Goal: Transaction & Acquisition: Purchase product/service

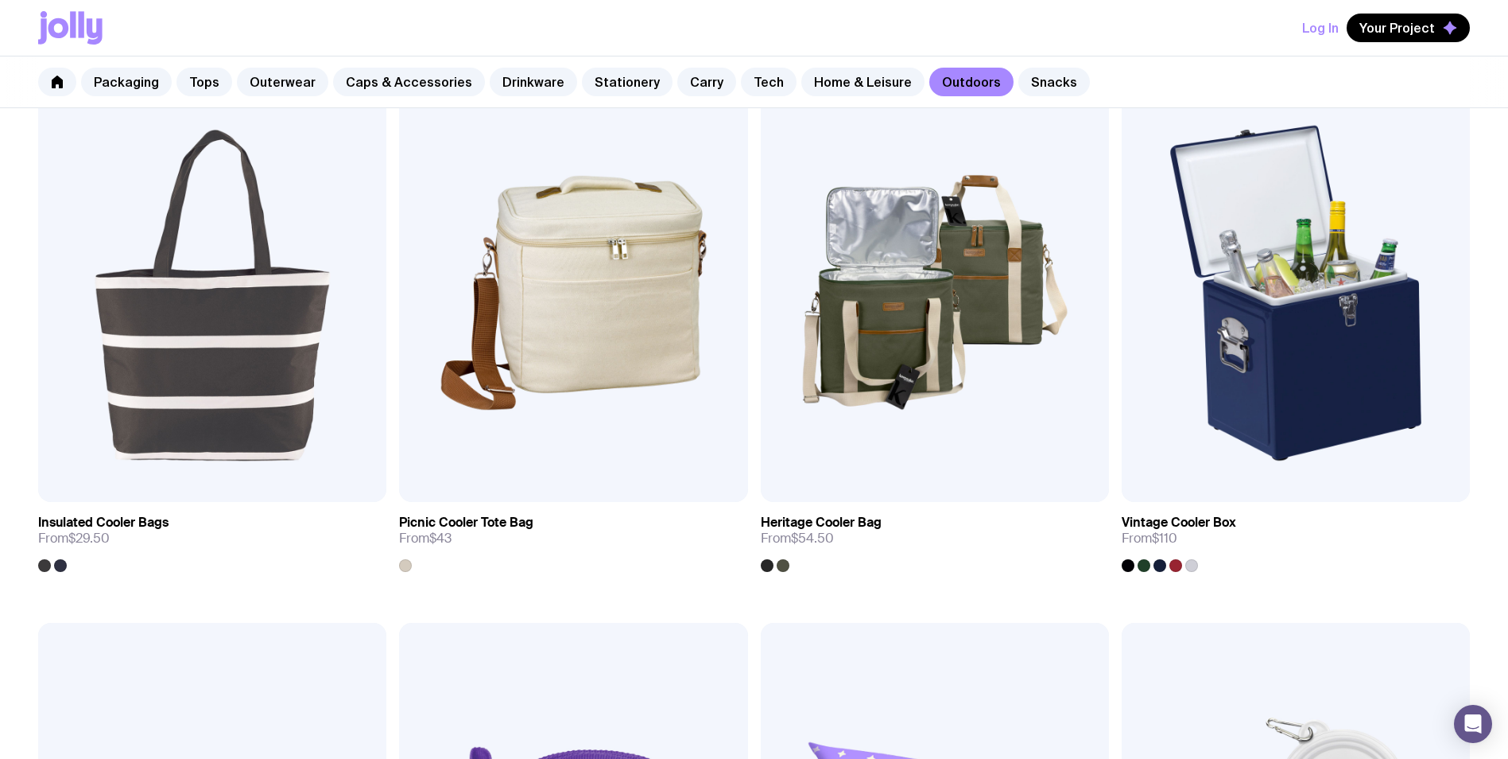
scroll to position [1670, 0]
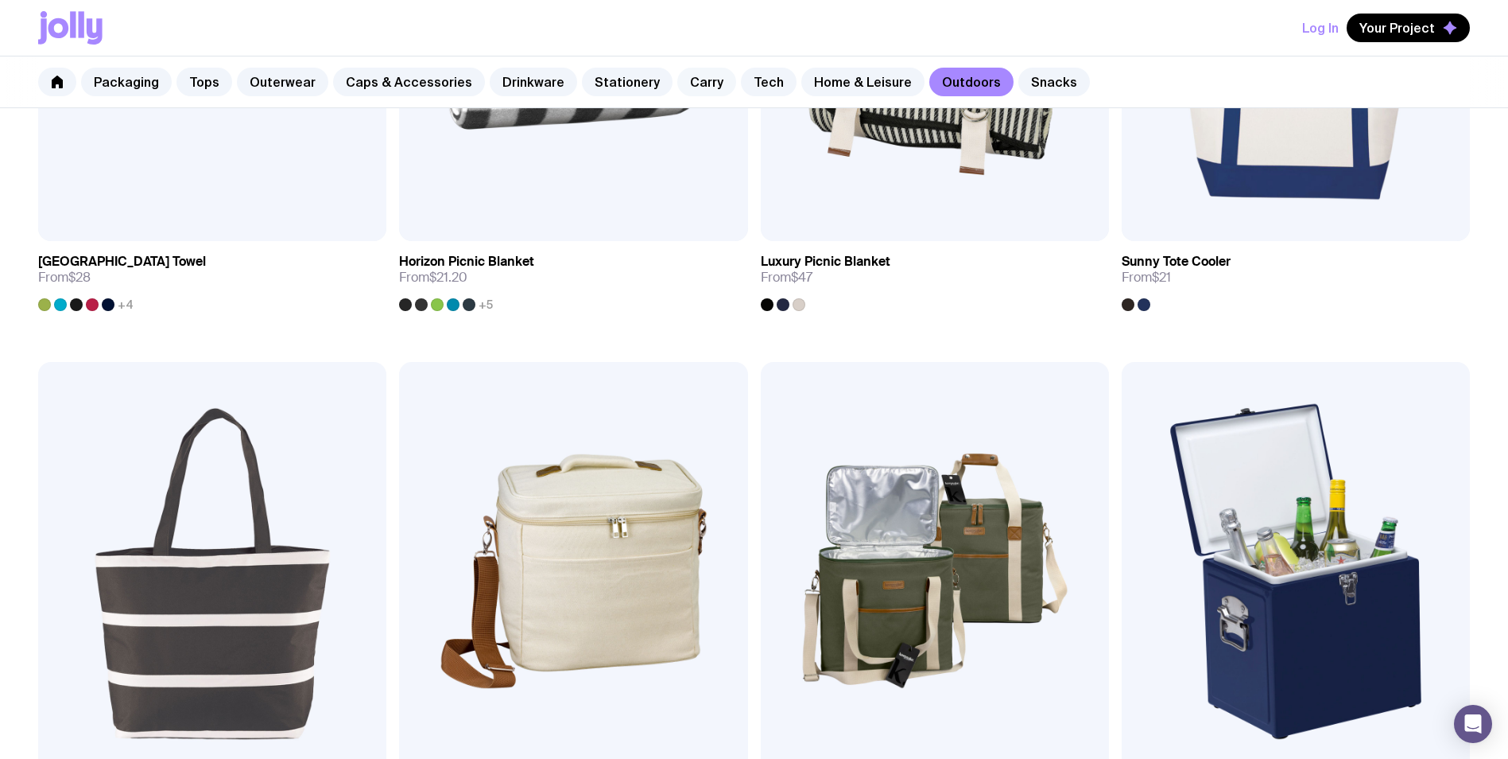
click at [696, 81] on link "Carry" at bounding box center [706, 82] width 59 height 29
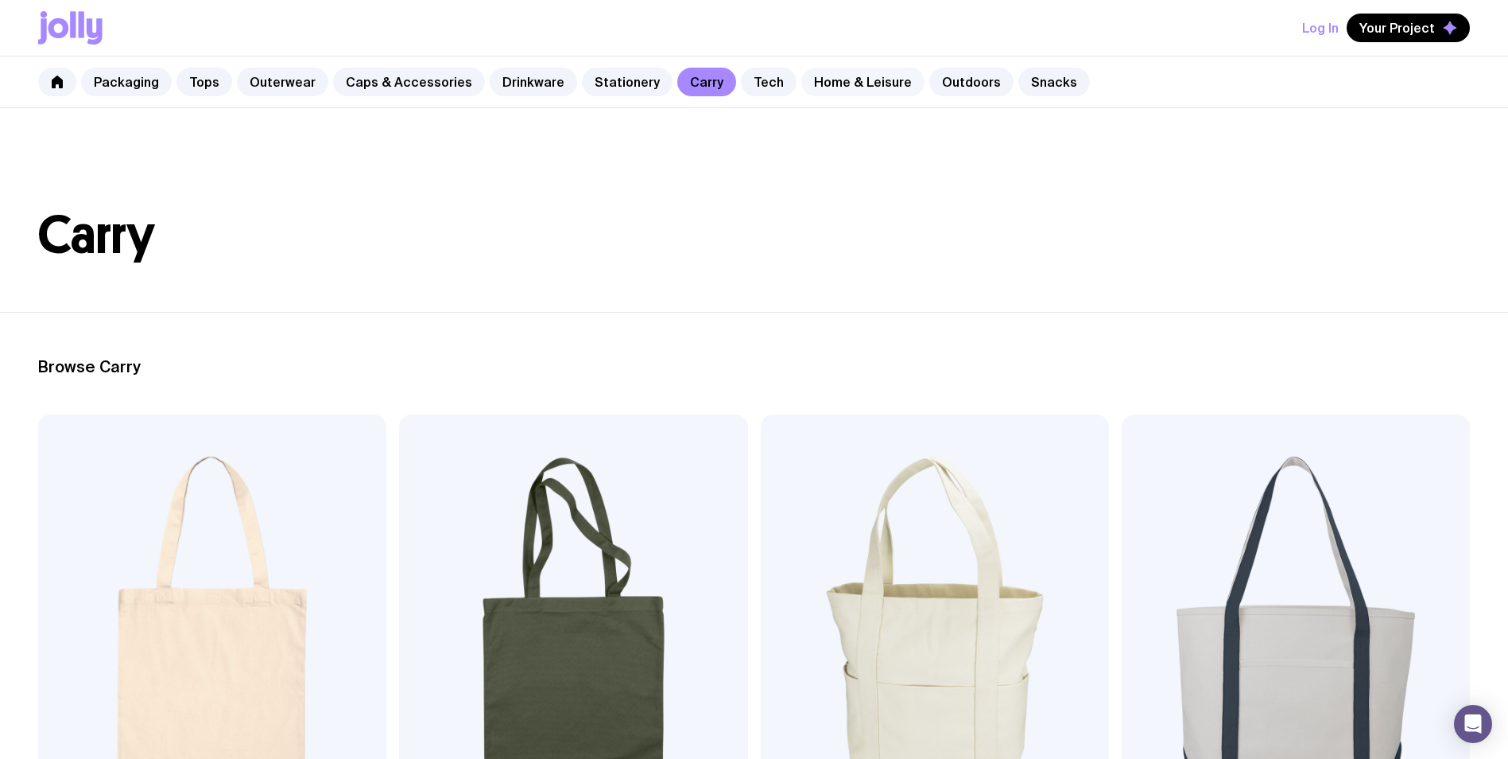
click at [835, 83] on link "Home & Leisure" at bounding box center [862, 82] width 123 height 29
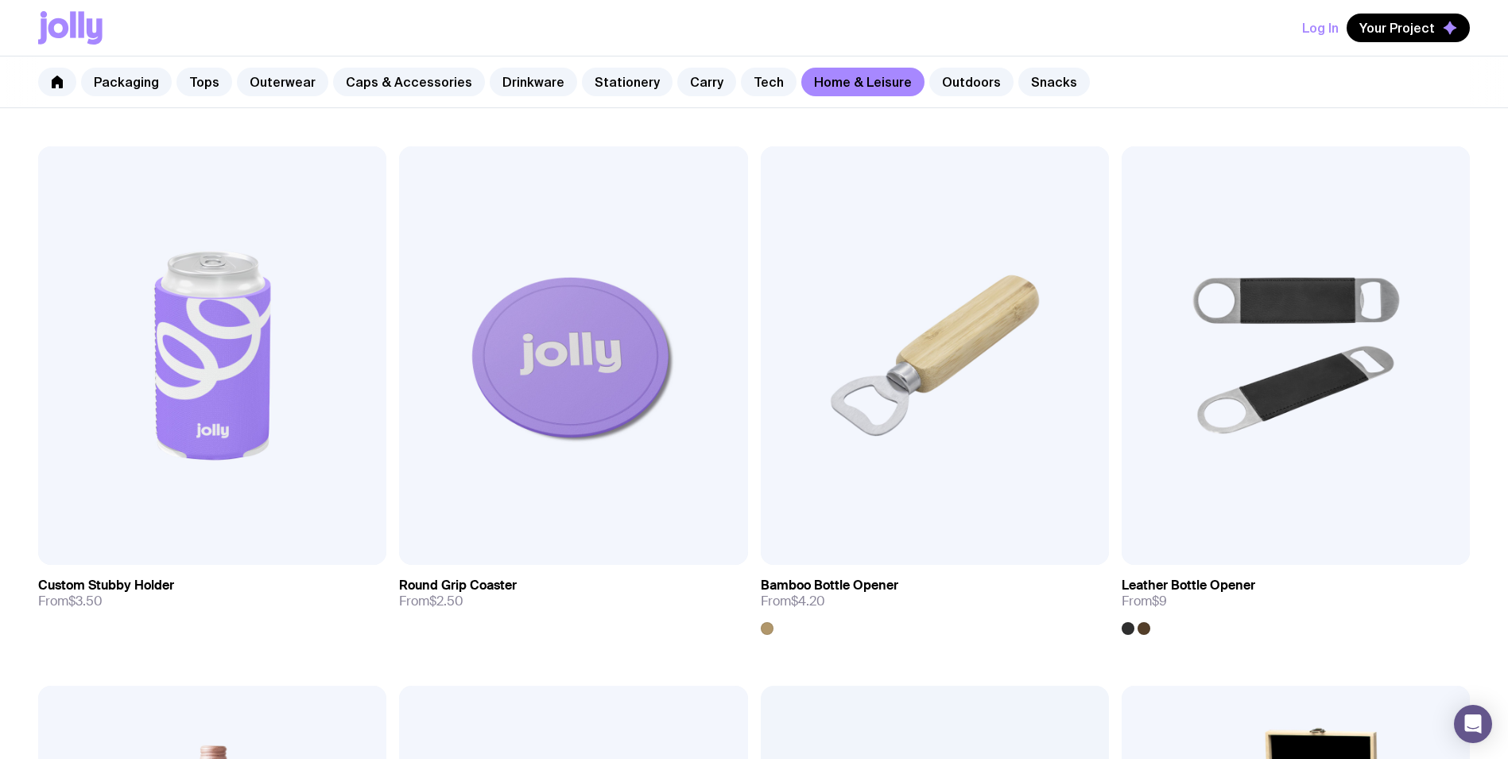
scroll to position [159, 0]
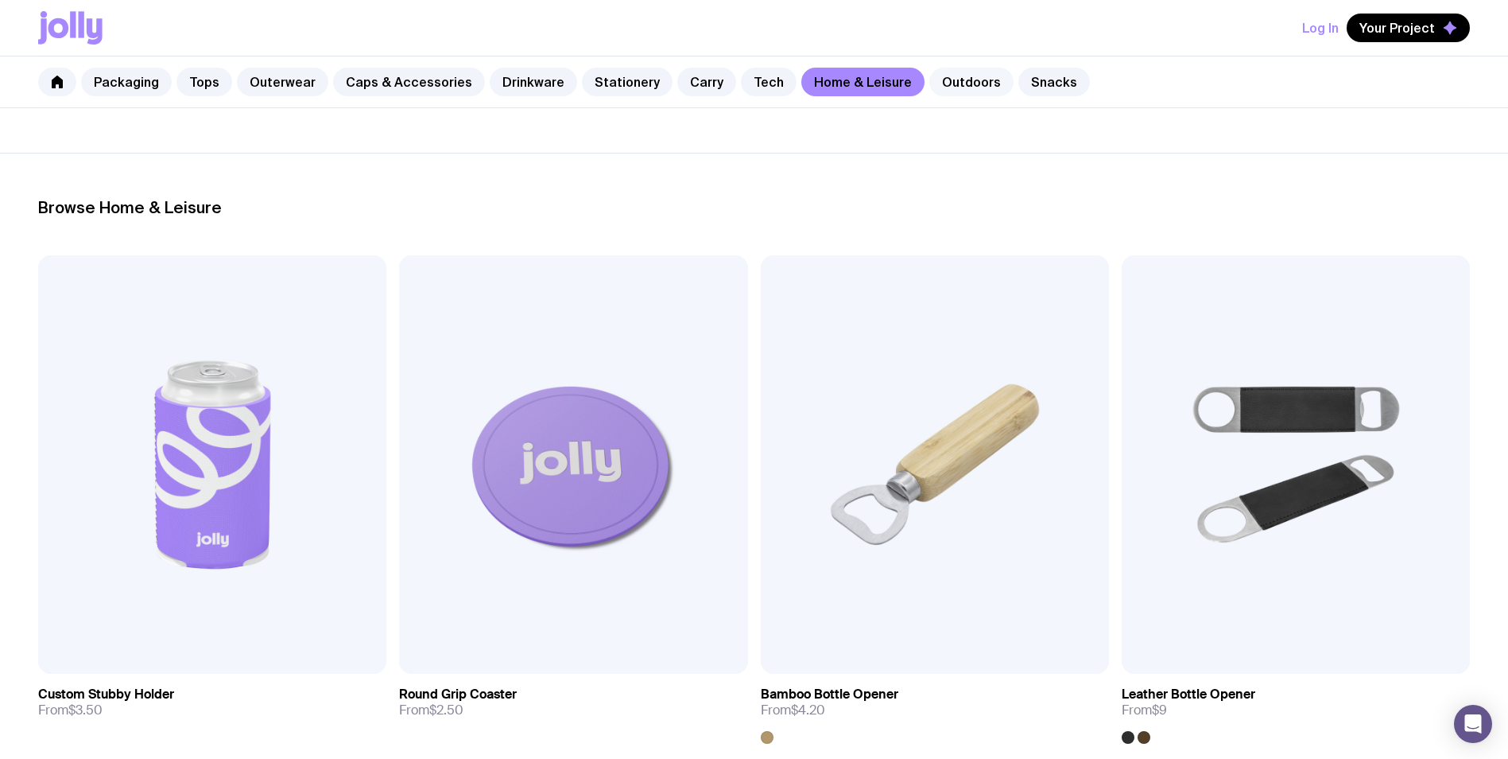
click at [929, 85] on link "Outdoors" at bounding box center [971, 82] width 84 height 29
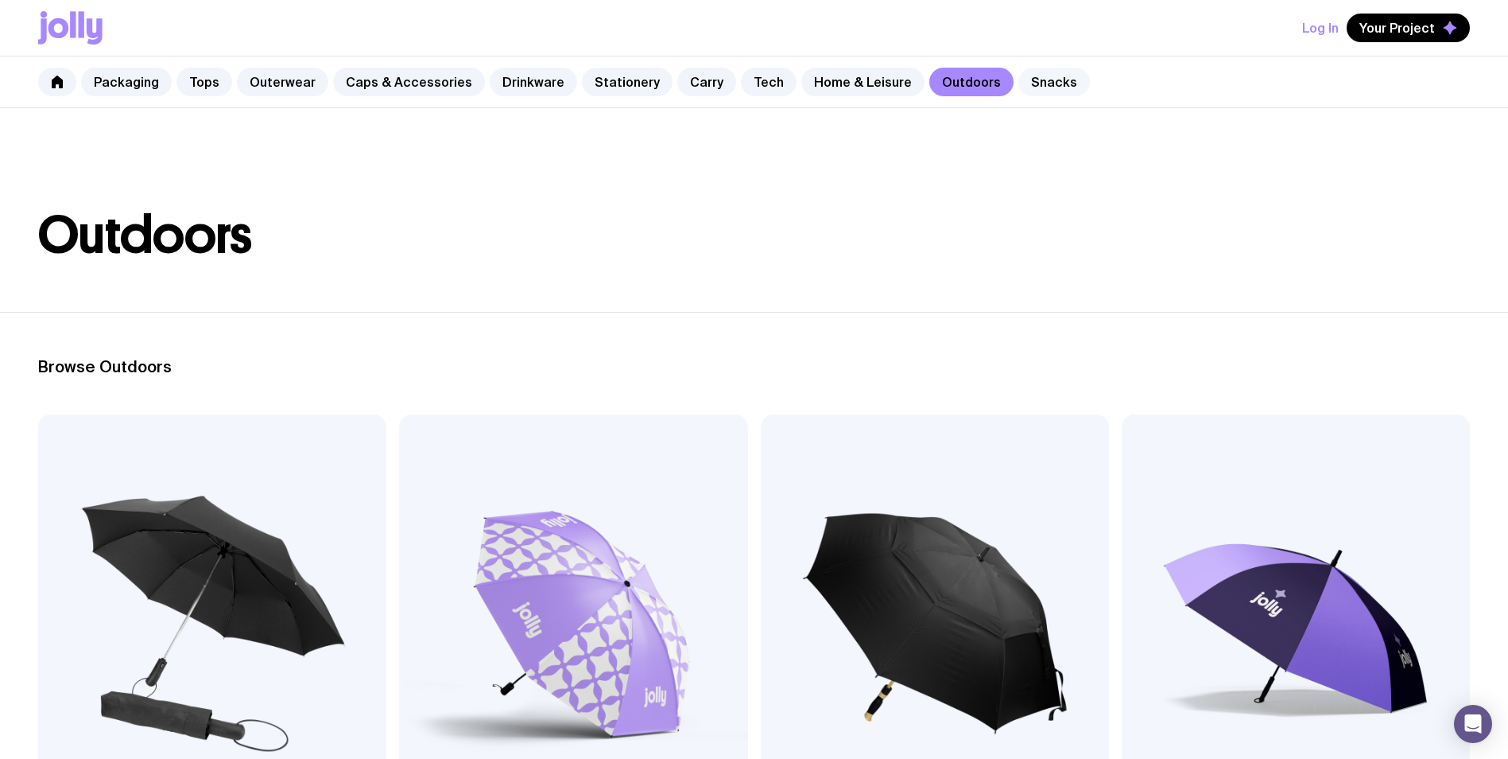
click at [1022, 81] on link "Snacks" at bounding box center [1055, 82] width 72 height 29
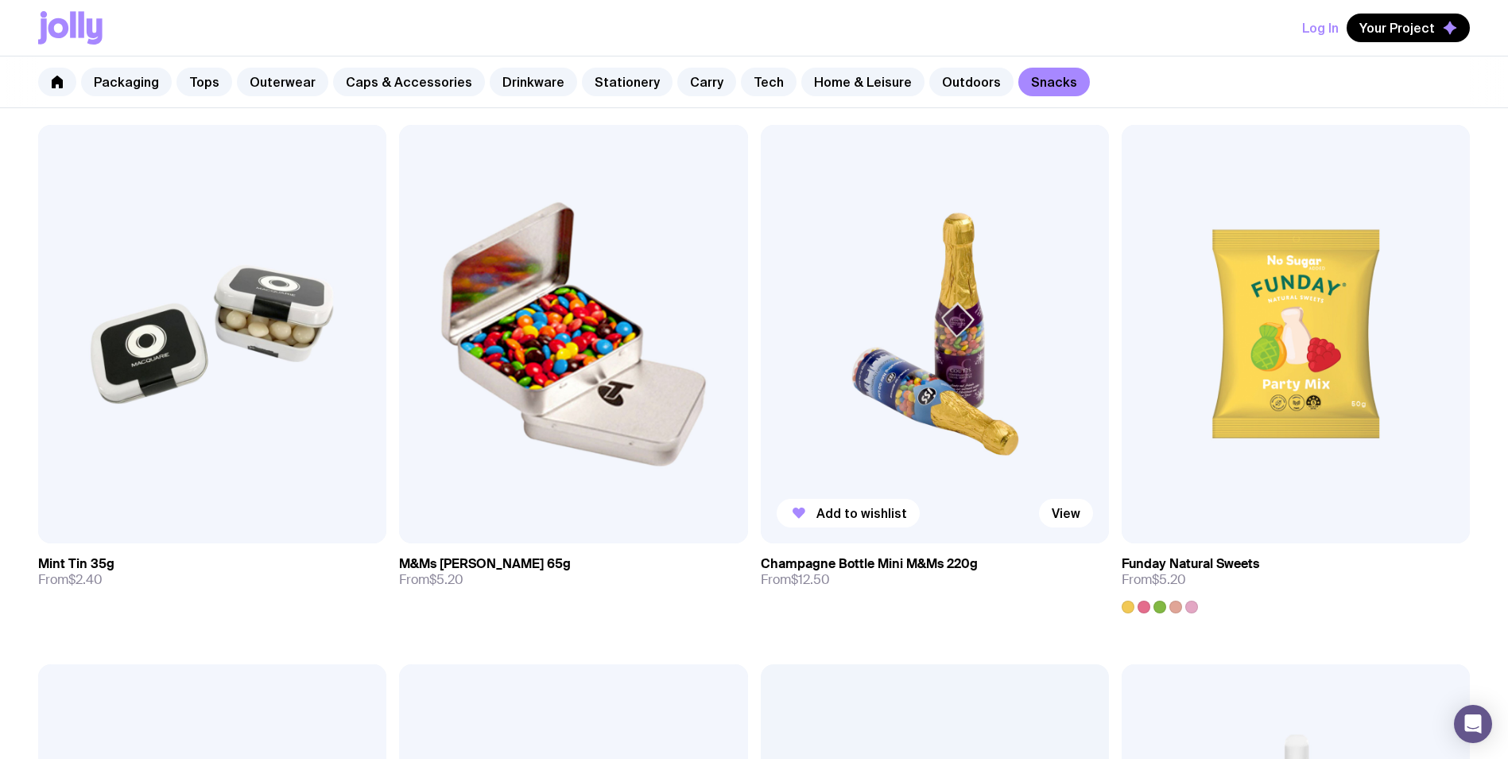
scroll to position [220, 0]
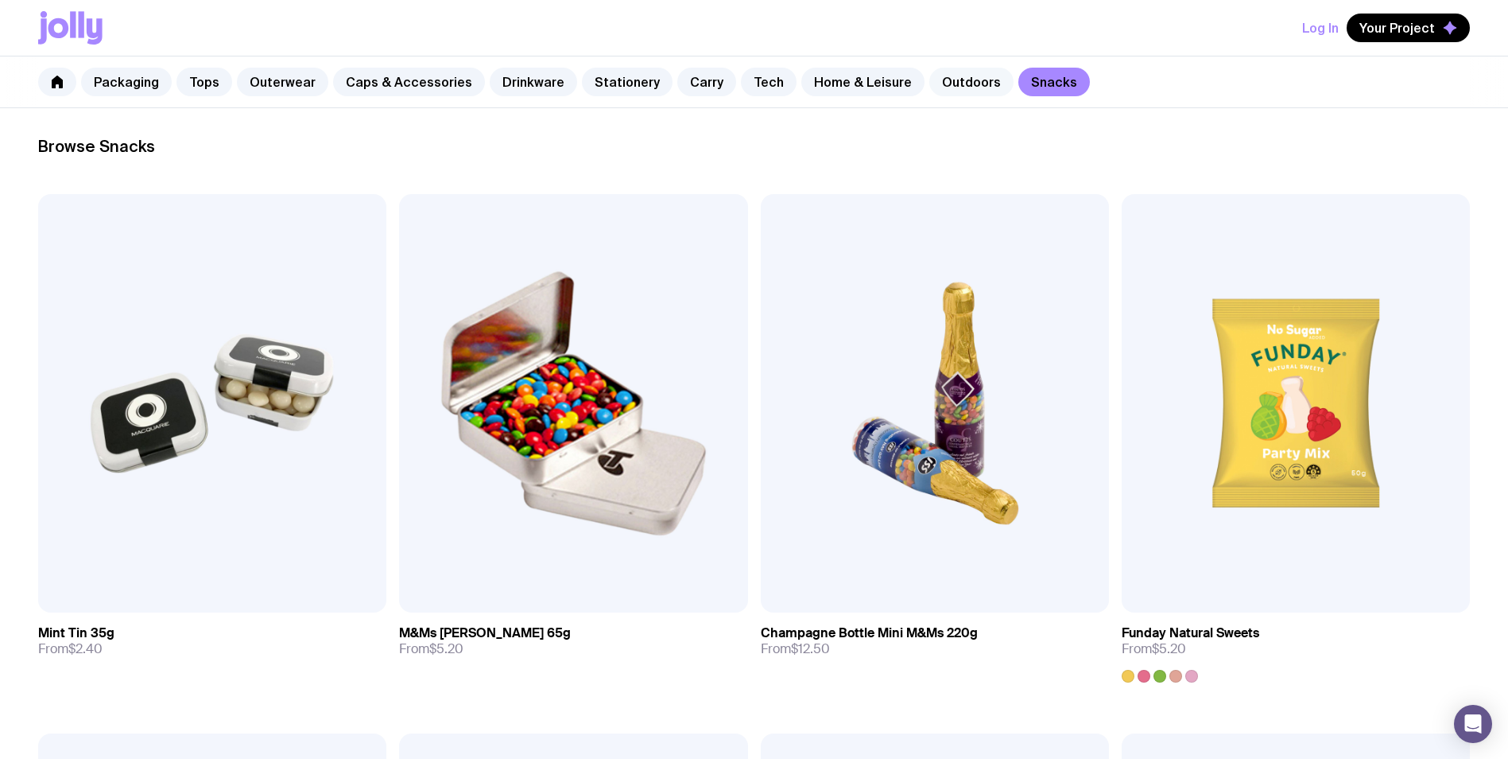
click at [933, 88] on link "Outdoors" at bounding box center [971, 82] width 84 height 29
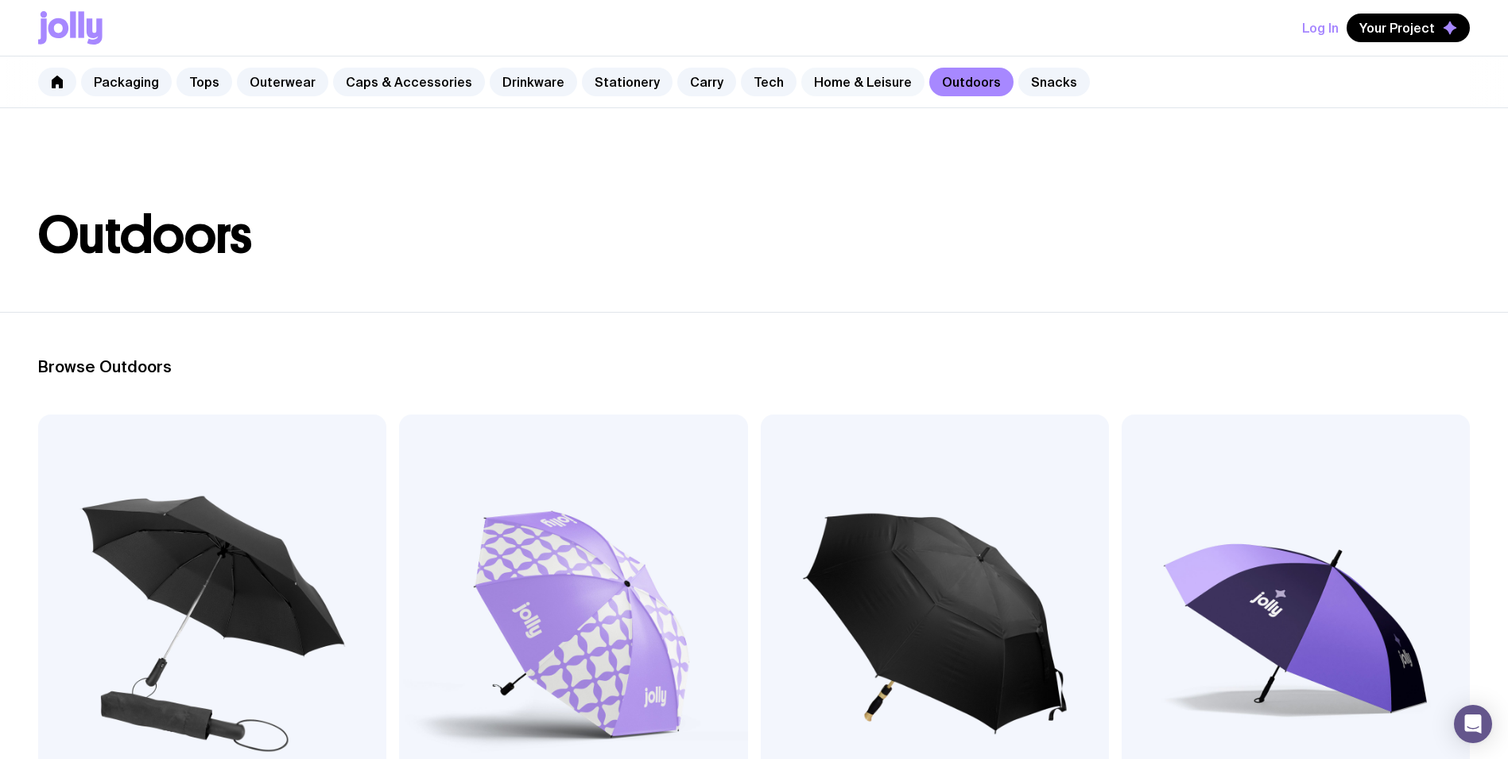
click at [848, 80] on link "Home & Leisure" at bounding box center [862, 82] width 123 height 29
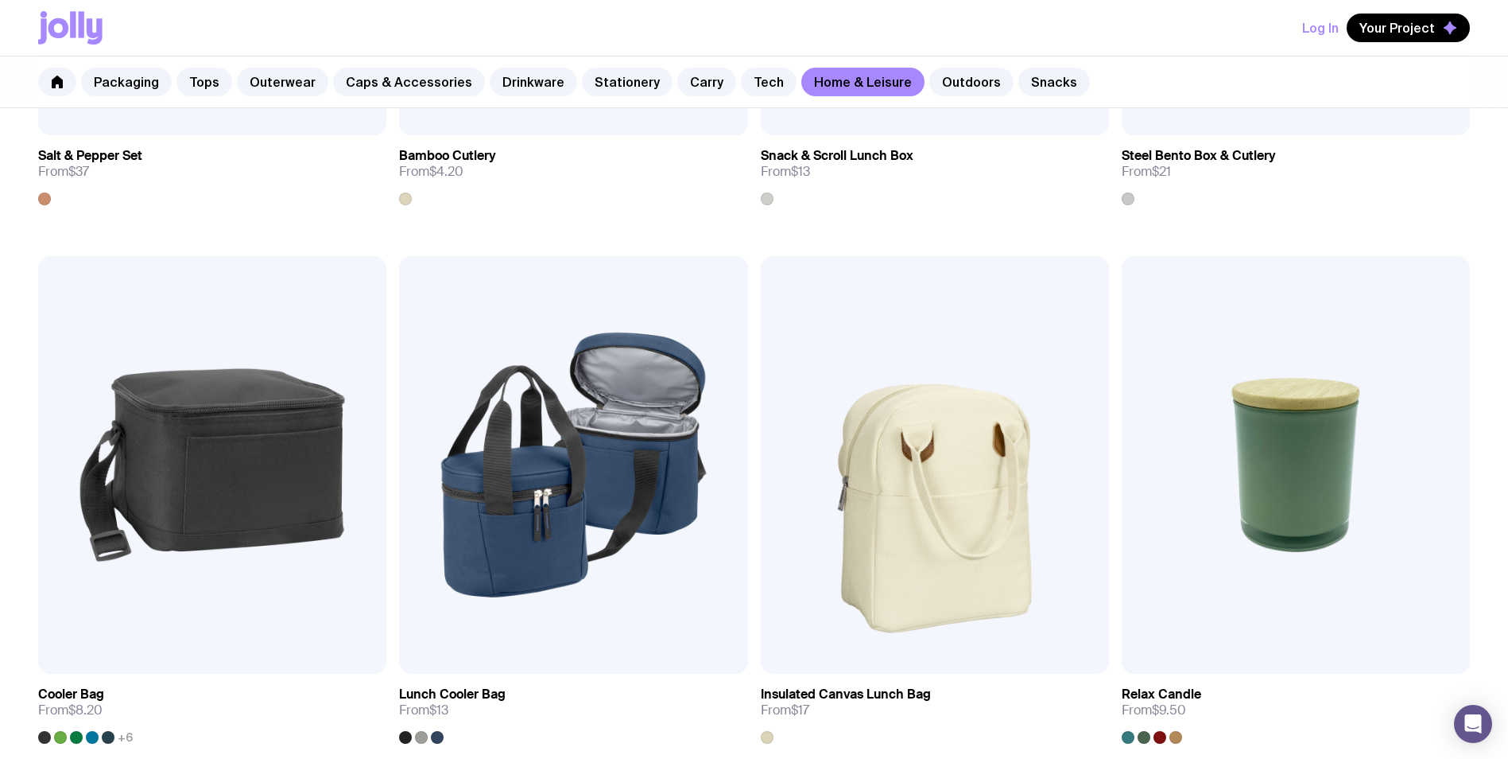
scroll to position [2306, 0]
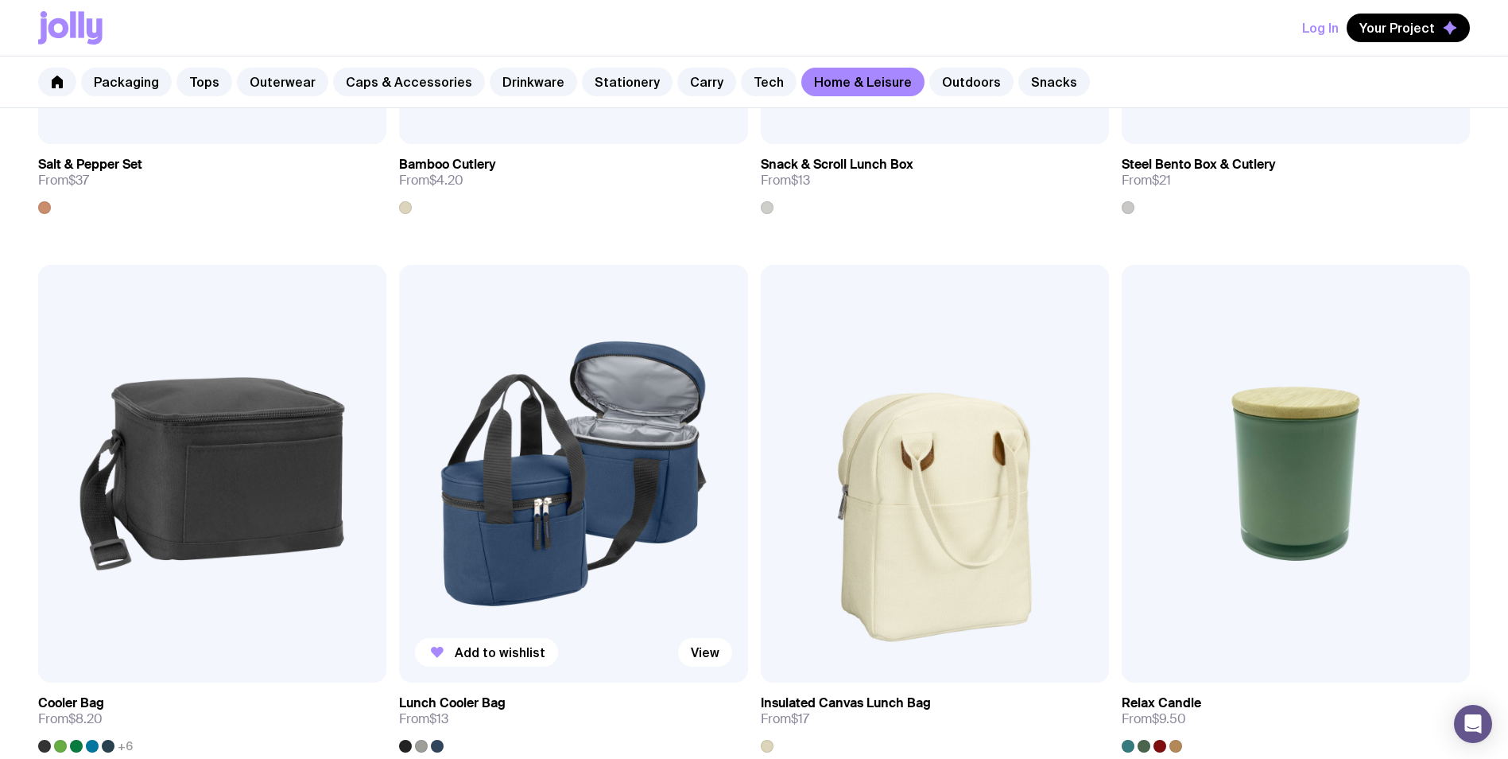
click at [563, 540] on img at bounding box center [573, 474] width 348 height 418
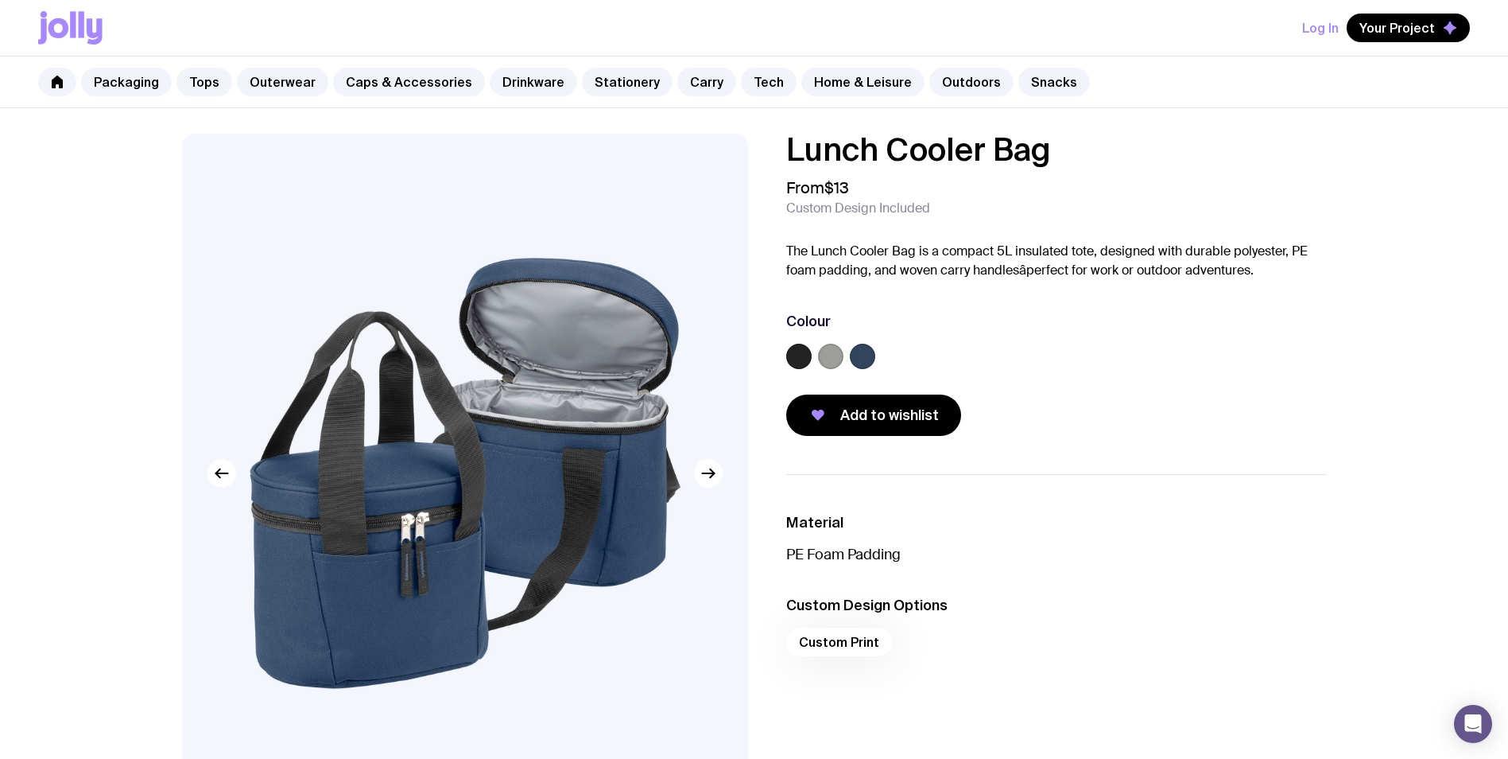
click at [828, 351] on label at bounding box center [830, 355] width 25 height 25
click at [0, 0] on input "radio" at bounding box center [0, 0] width 0 height 0
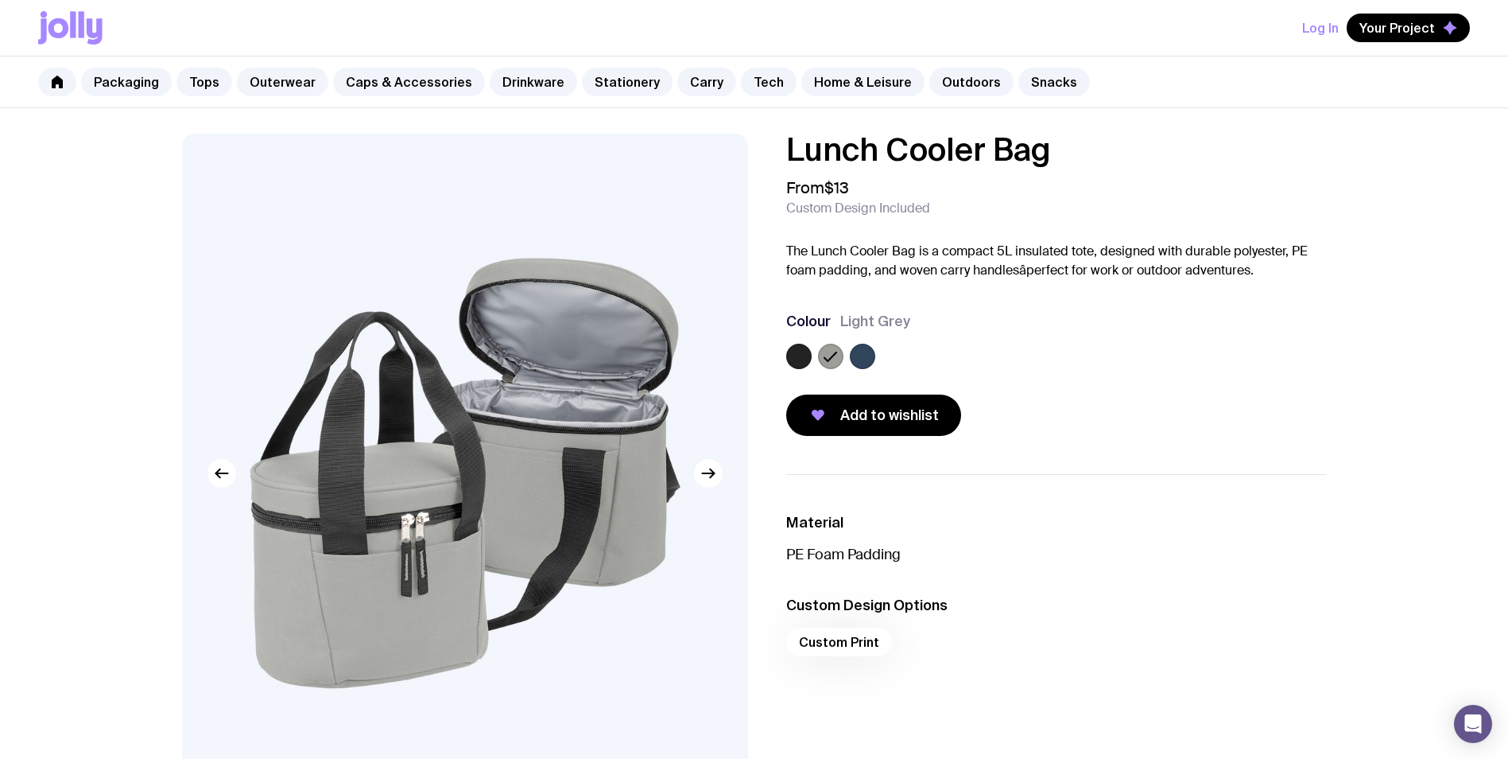
click at [793, 363] on label at bounding box center [798, 355] width 25 height 25
click at [0, 0] on input "radio" at bounding box center [0, 0] width 0 height 0
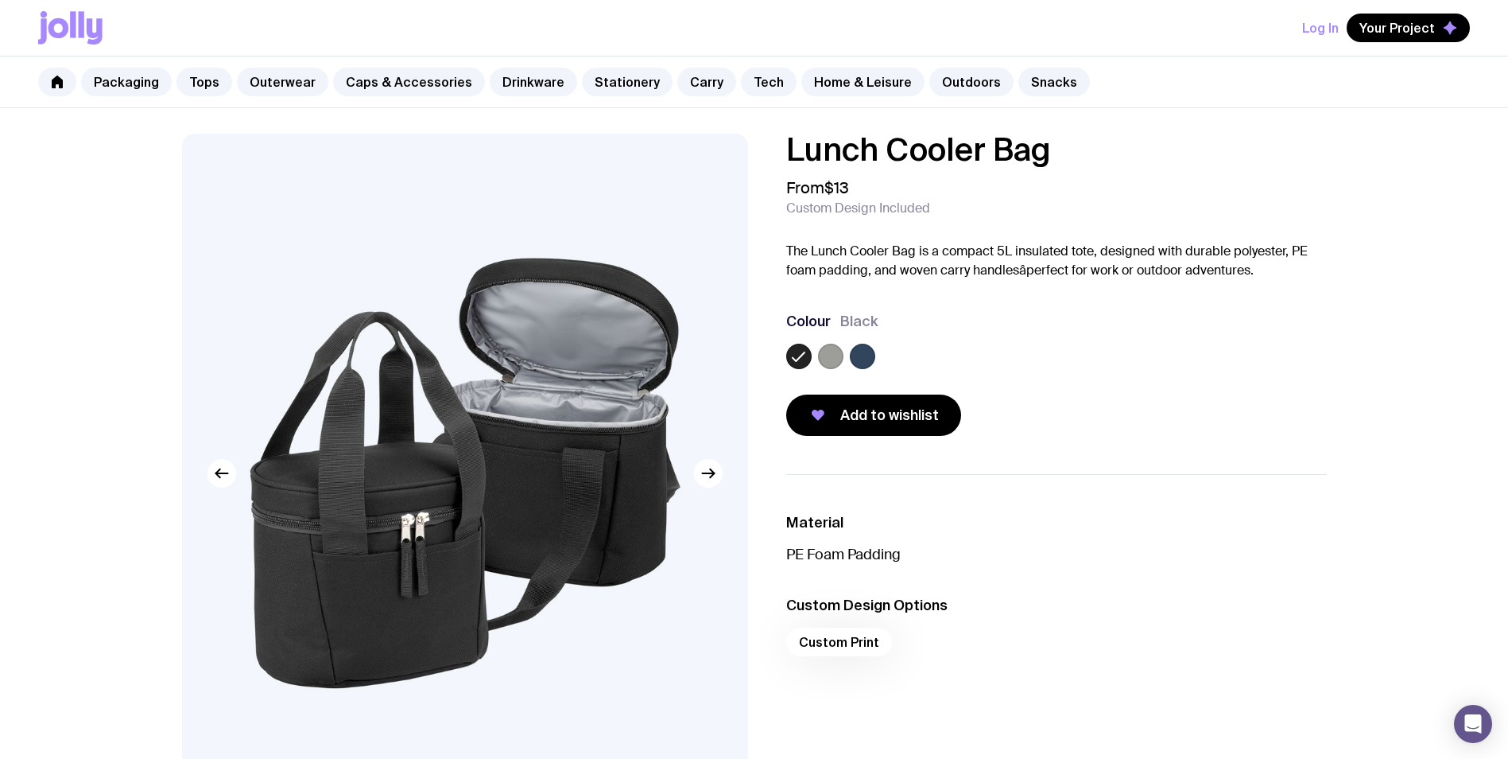
click at [856, 351] on label at bounding box center [862, 355] width 25 height 25
click at [0, 0] on input "radio" at bounding box center [0, 0] width 0 height 0
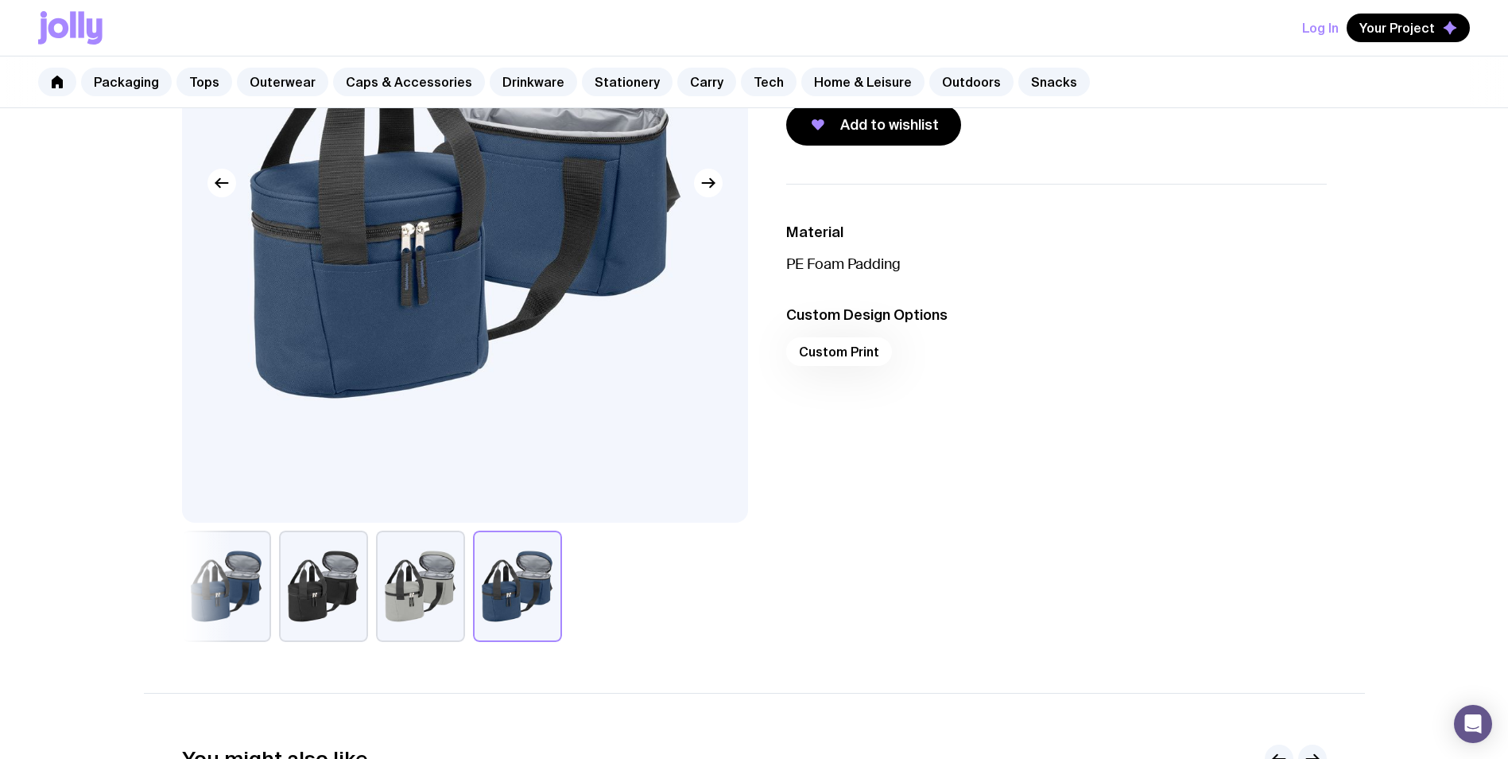
scroll to position [318, 0]
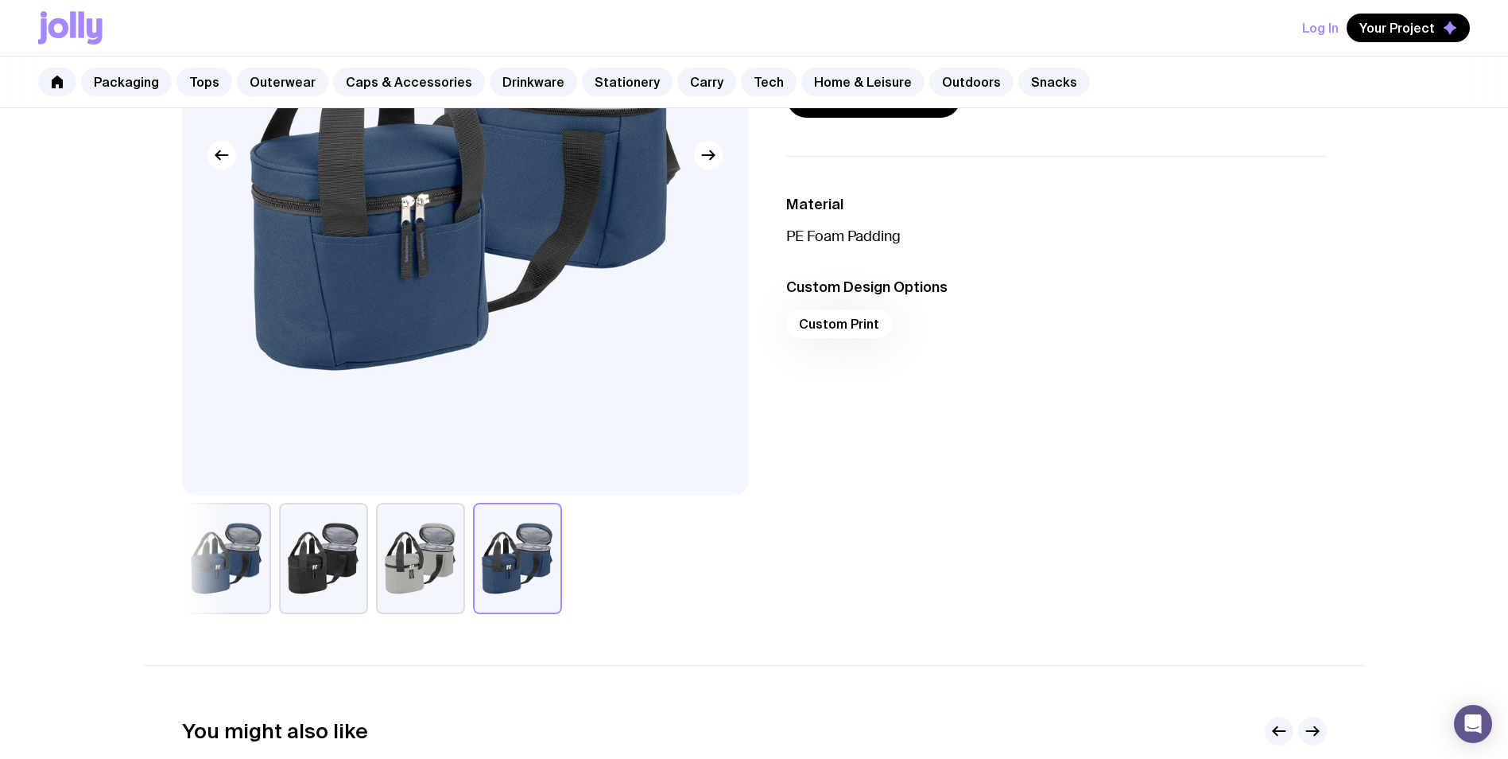
click at [226, 572] on button "button" at bounding box center [226, 557] width 89 height 111
click at [545, 576] on button "button" at bounding box center [517, 557] width 89 height 111
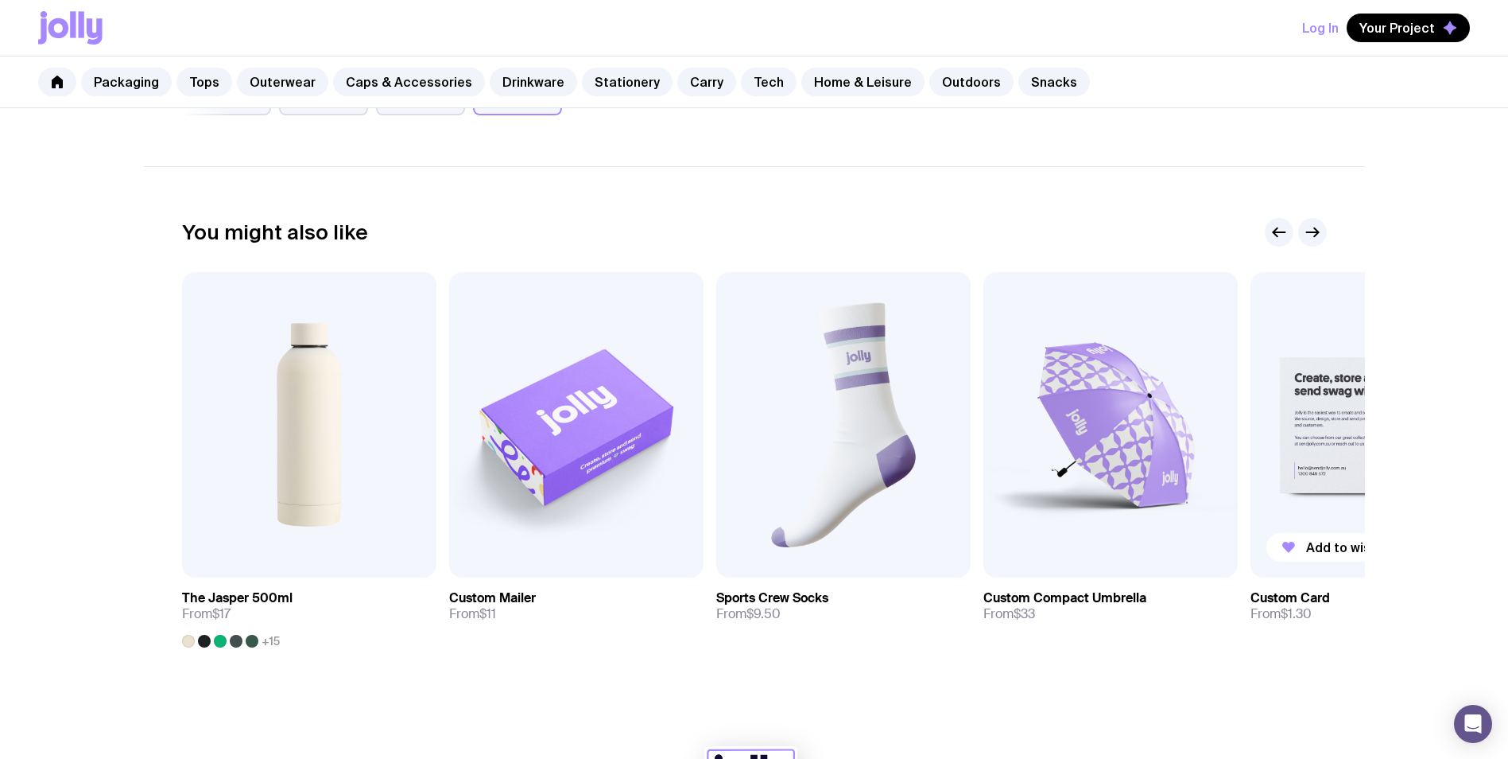
scroll to position [795, 0]
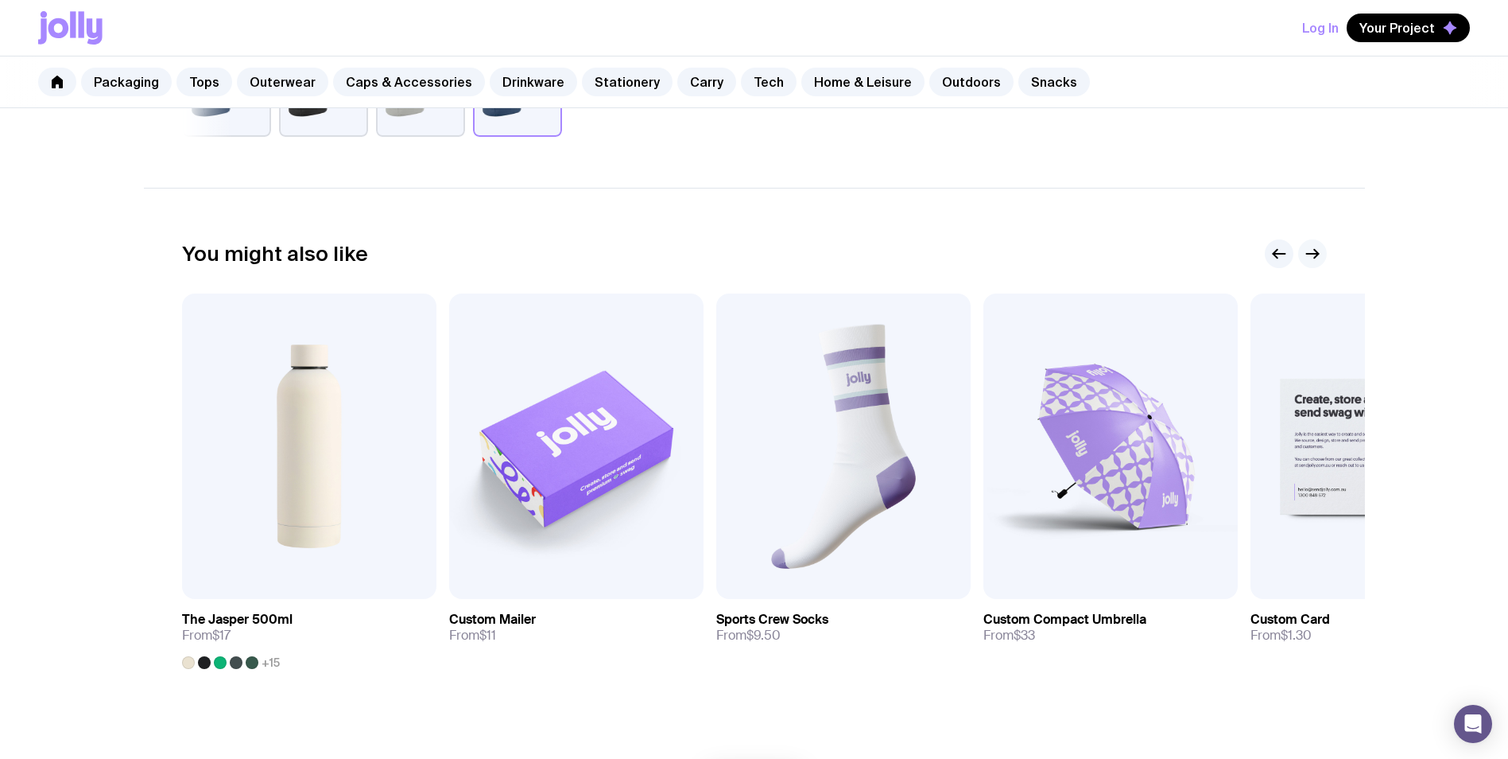
click at [1319, 254] on icon "button" at bounding box center [1312, 253] width 19 height 19
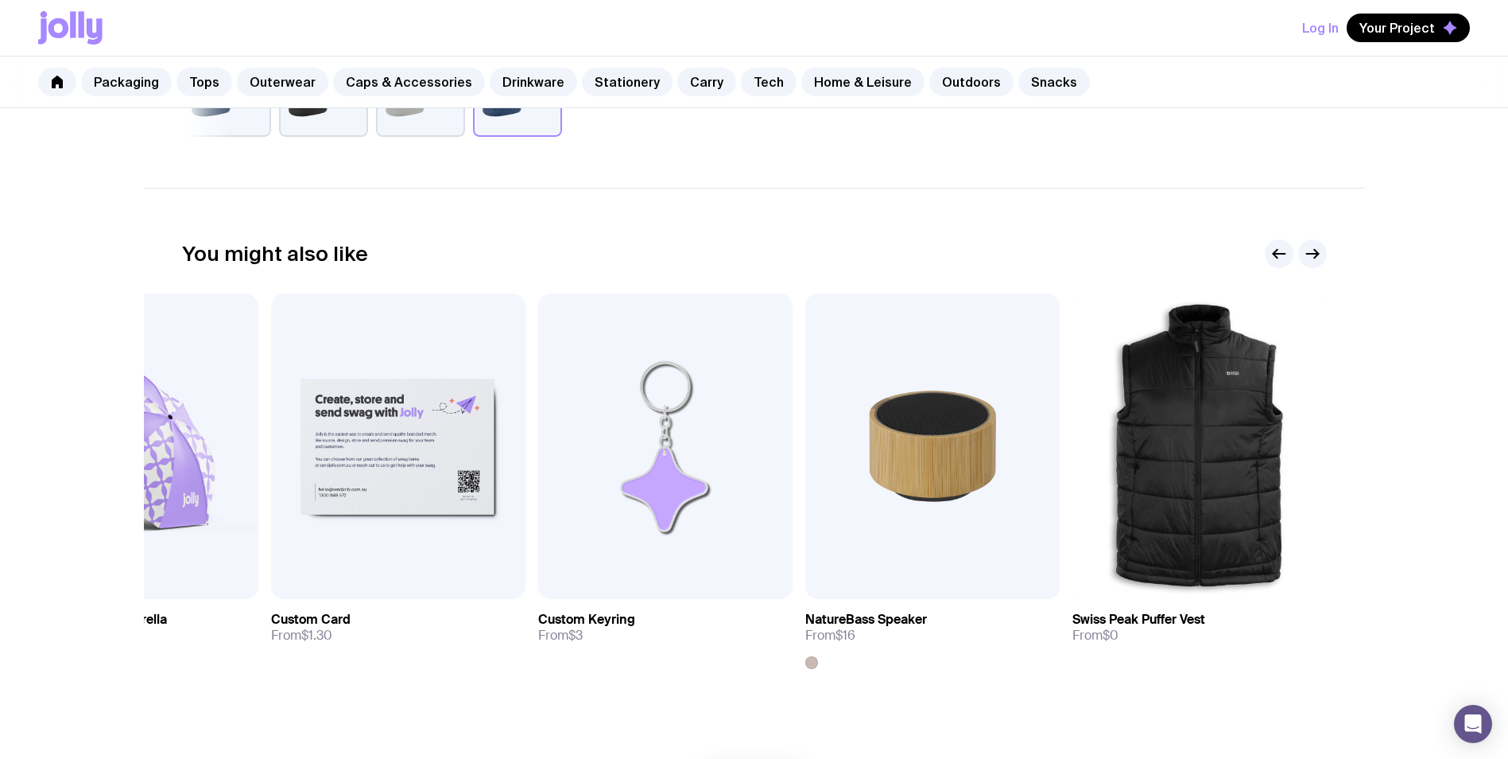
click at [968, 720] on section "You might also like Add to wishlist View The Jasper 500ml From $17 +15 Add to w…" at bounding box center [754, 466] width 1221 height 557
click at [662, 243] on div "You might also like" at bounding box center [754, 253] width 1145 height 29
click at [1317, 255] on icon "button" at bounding box center [1316, 254] width 4 height 9
click at [1278, 253] on icon "button" at bounding box center [1279, 253] width 19 height 19
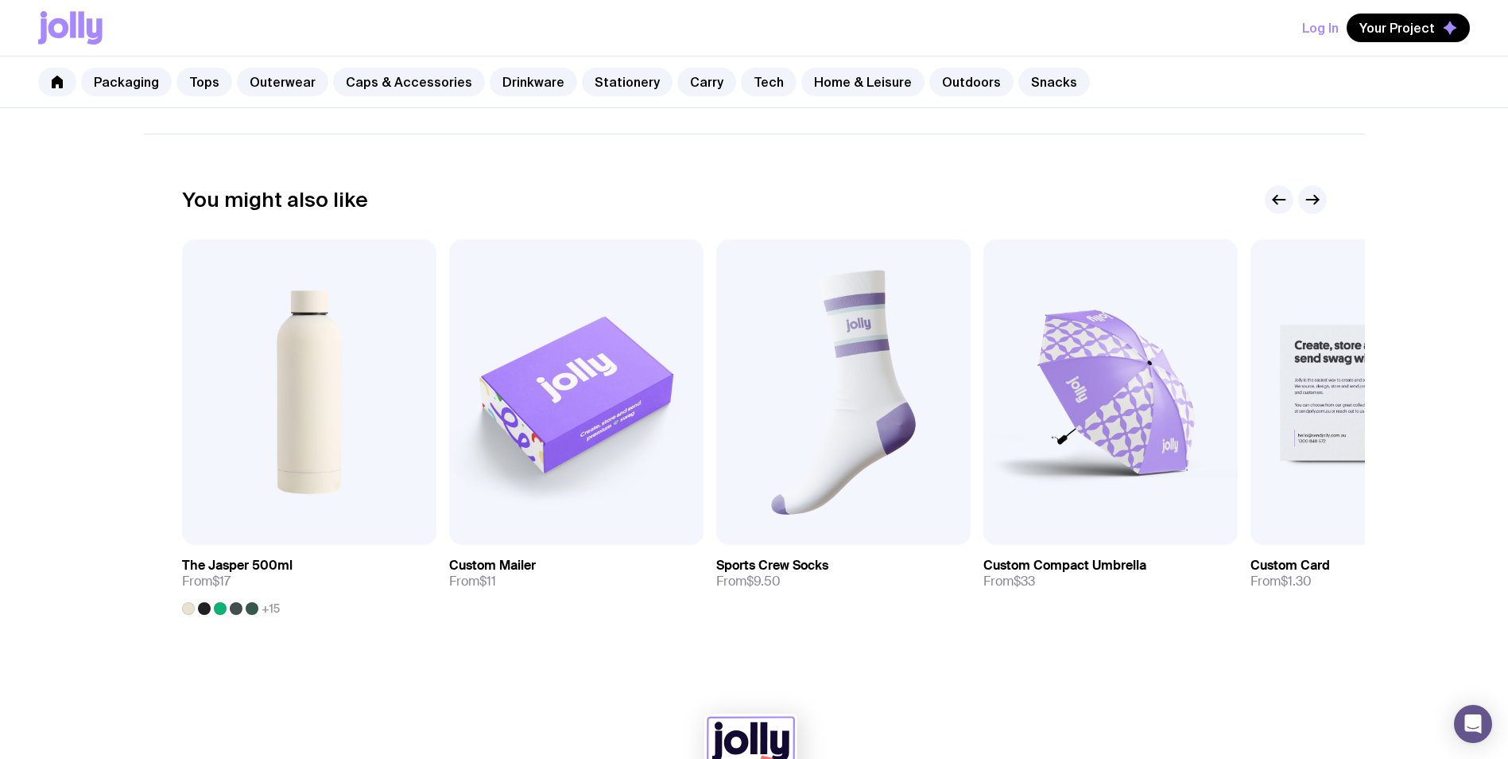
scroll to position [875, 0]
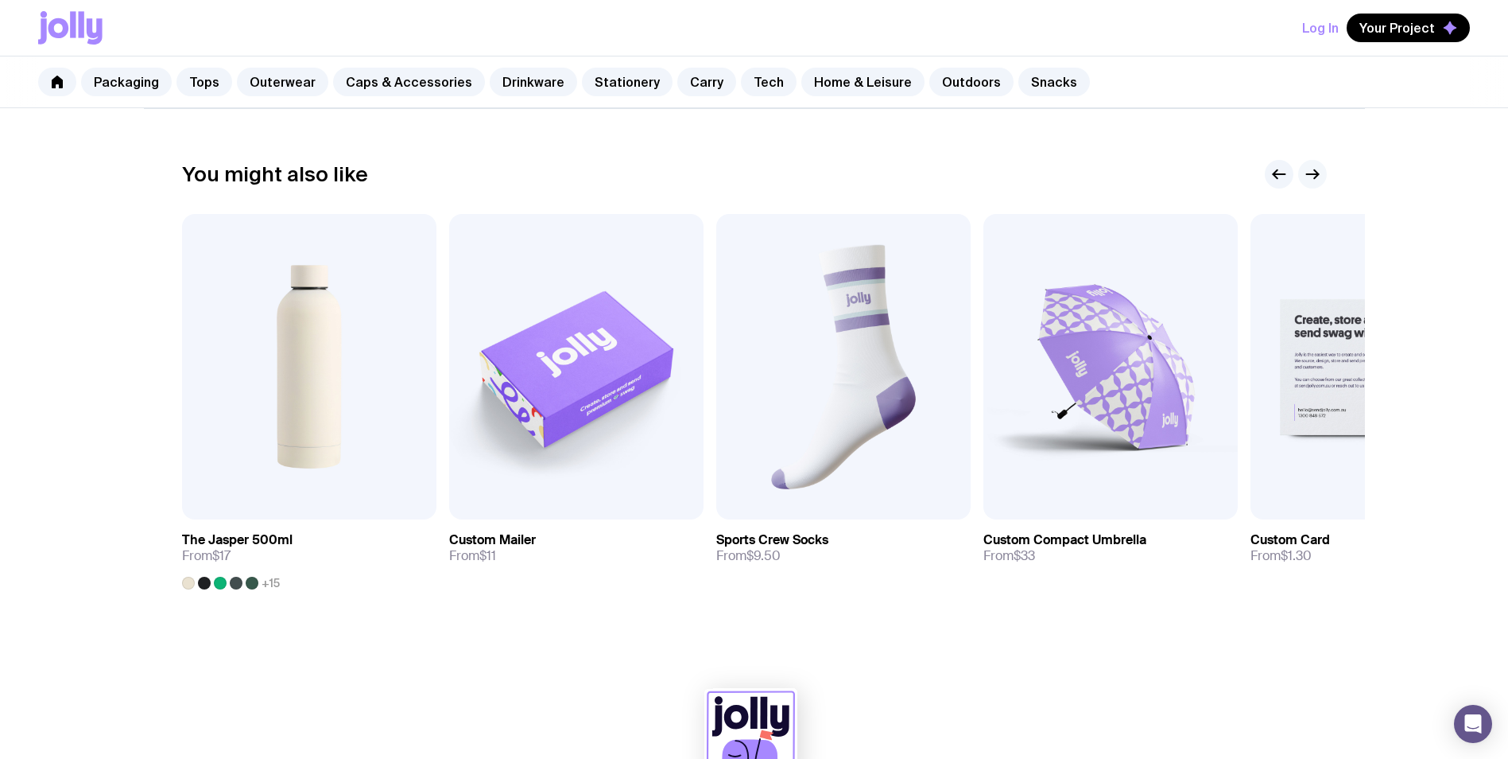
click at [1318, 172] on icon "button" at bounding box center [1312, 174] width 19 height 19
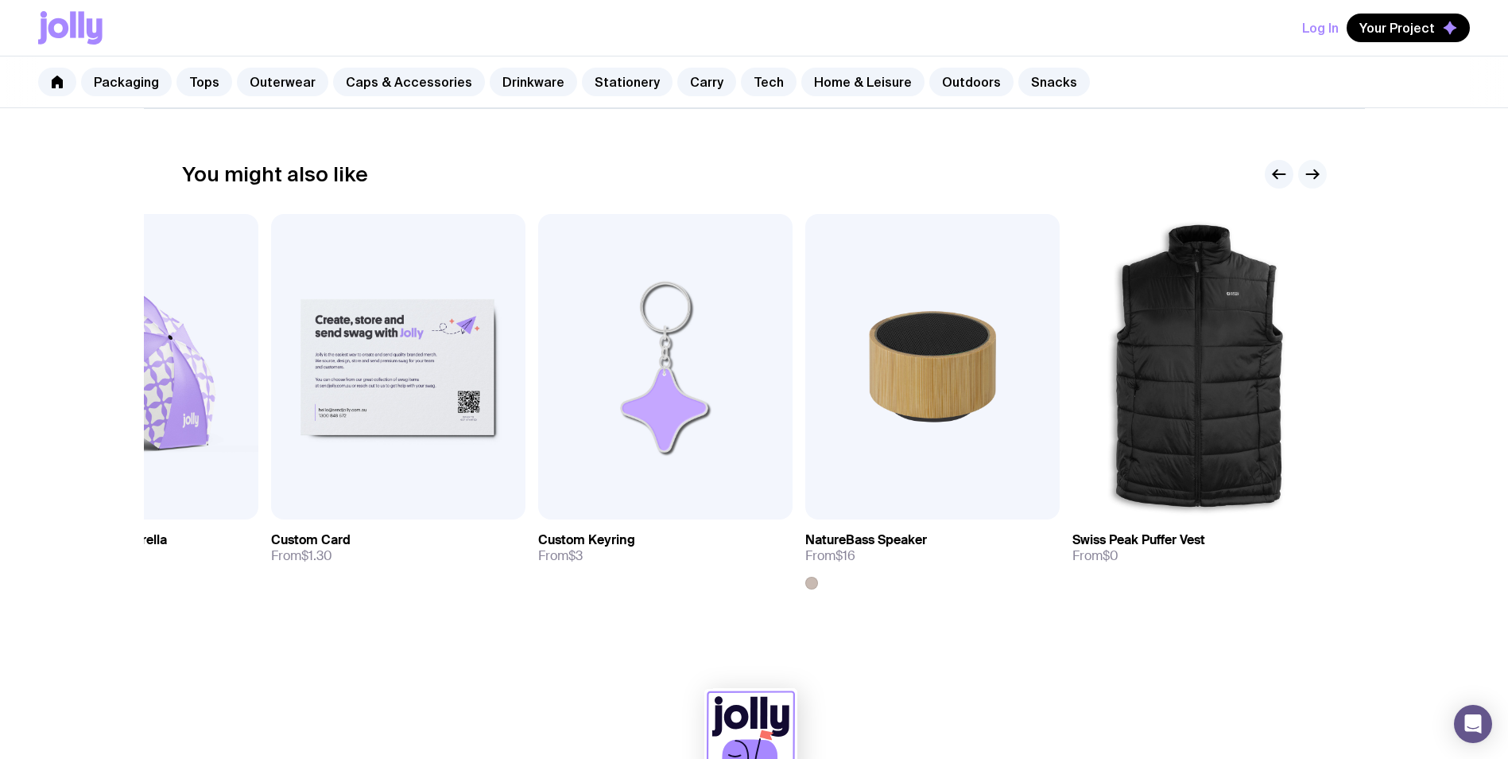
click at [1303, 169] on icon "button" at bounding box center [1312, 174] width 19 height 19
click at [1317, 174] on icon "button" at bounding box center [1312, 174] width 12 height 0
click at [1277, 165] on icon "button" at bounding box center [1279, 174] width 19 height 19
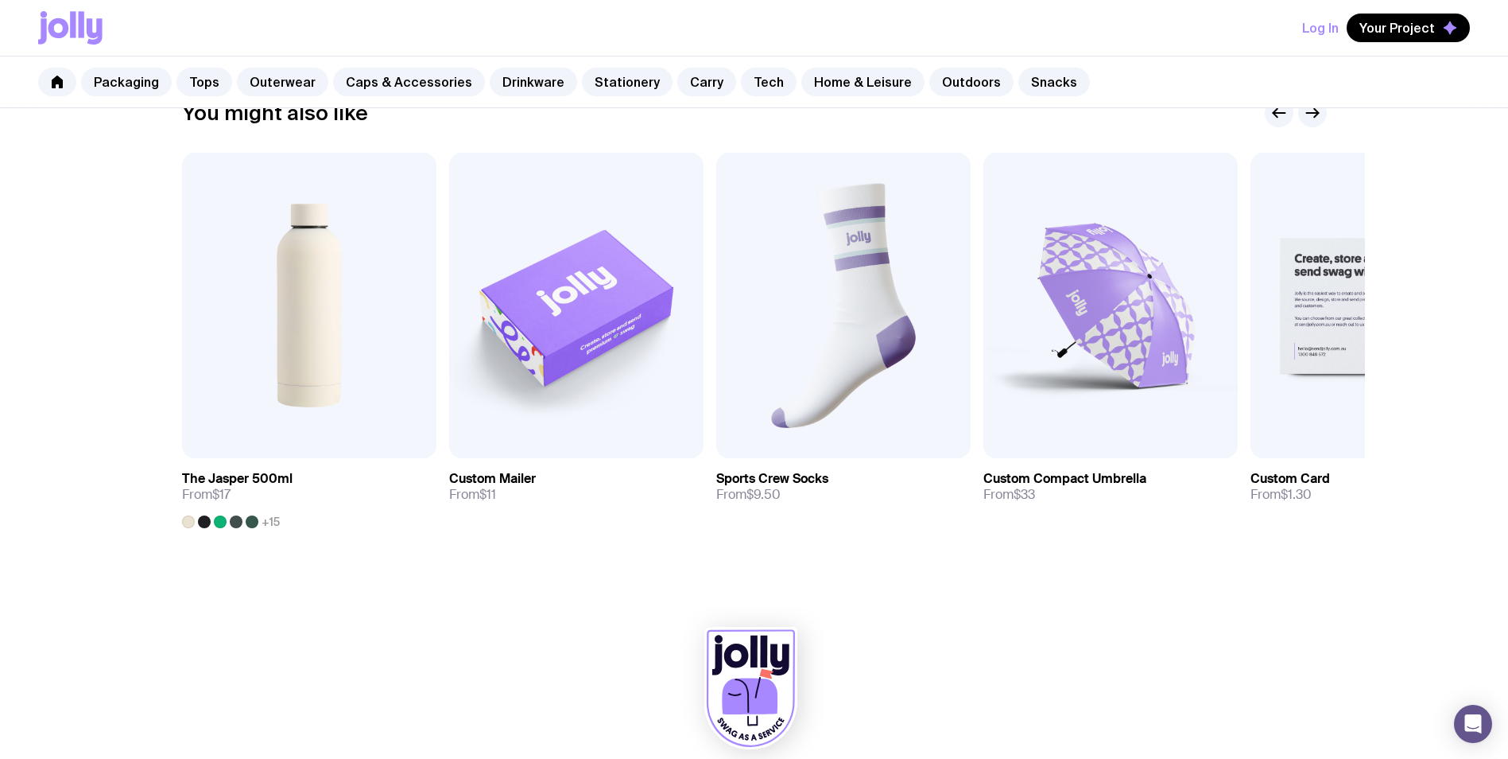
scroll to position [933, 0]
click at [1167, 612] on div at bounding box center [754, 694] width 1432 height 175
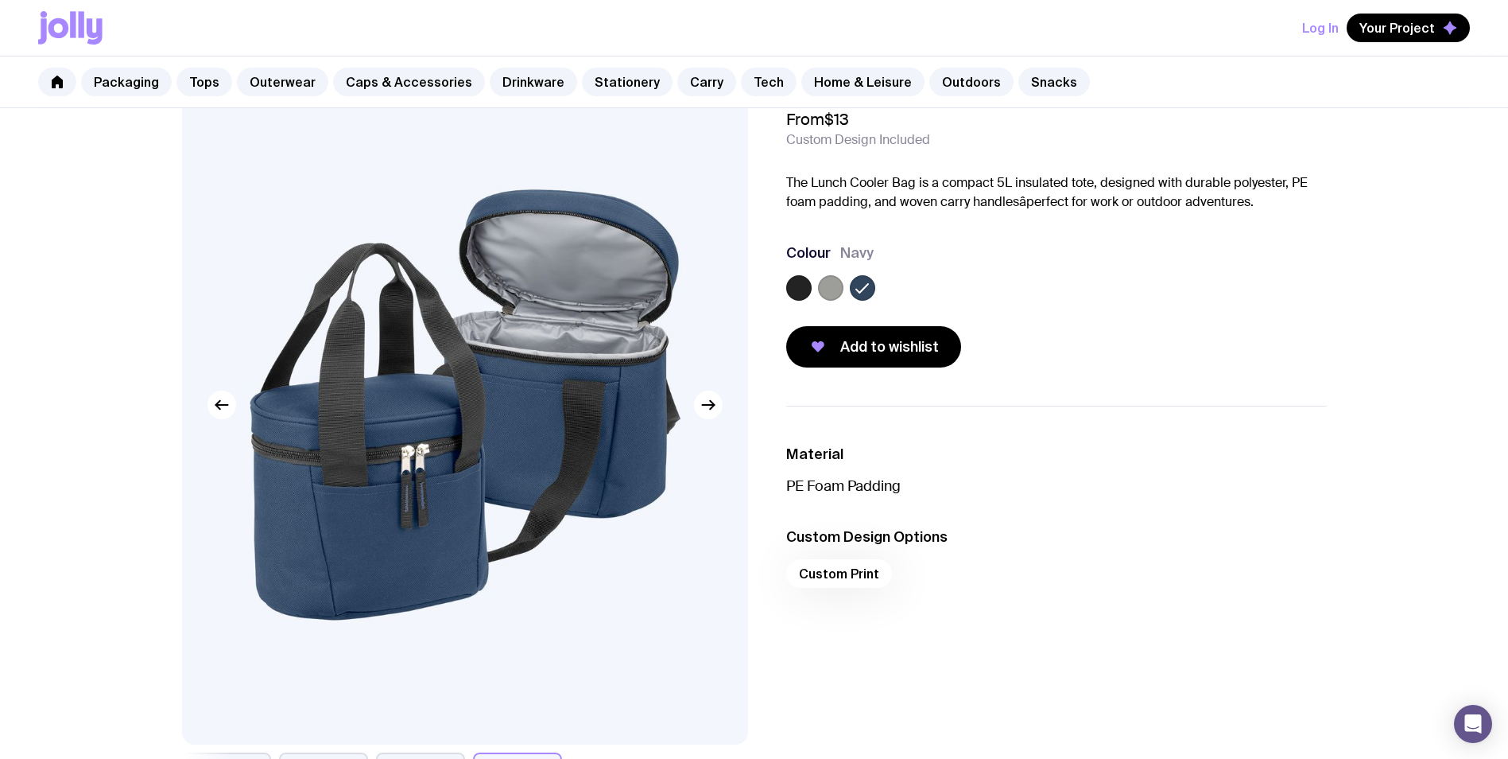
scroll to position [0, 0]
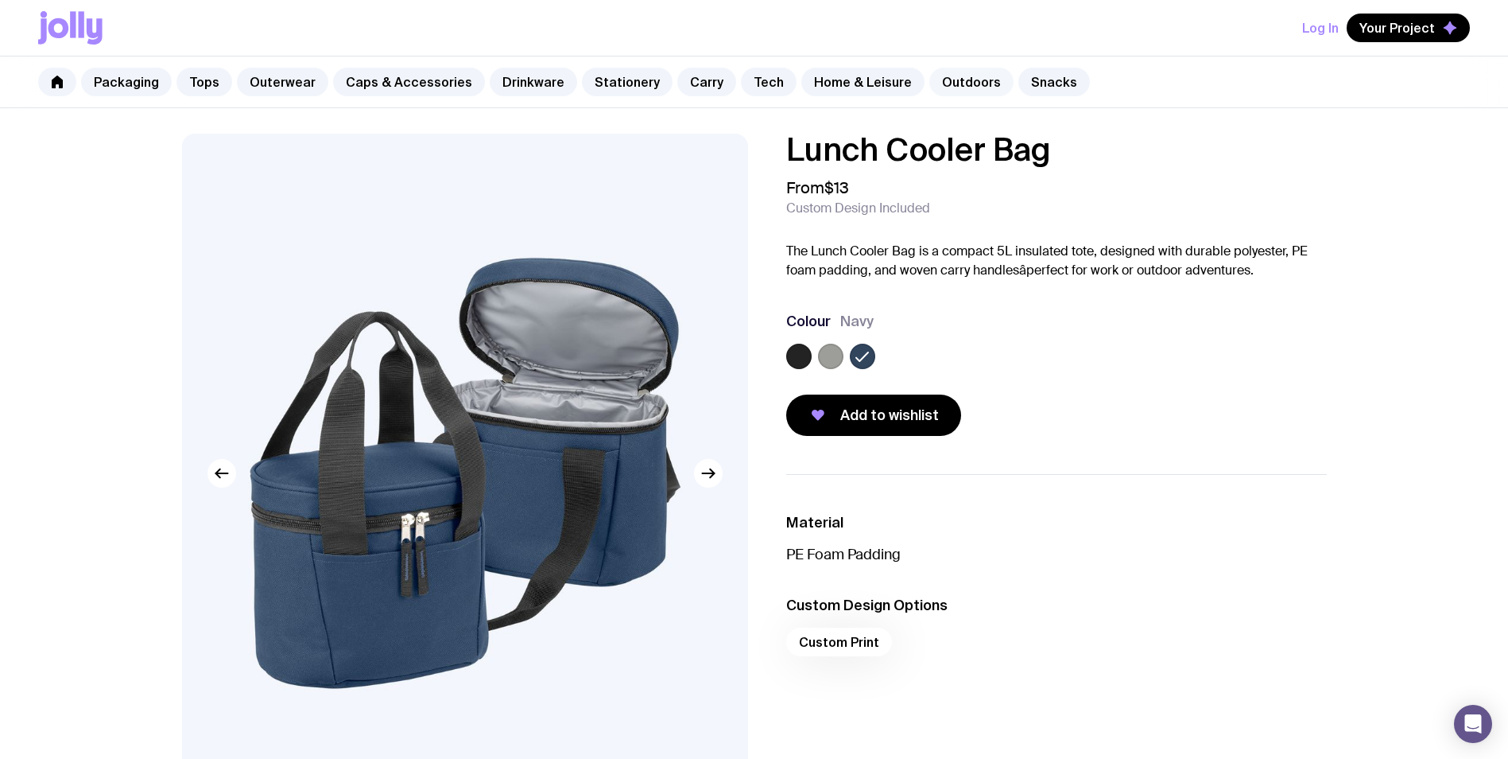
click at [937, 91] on link "Outdoors" at bounding box center [971, 82] width 84 height 29
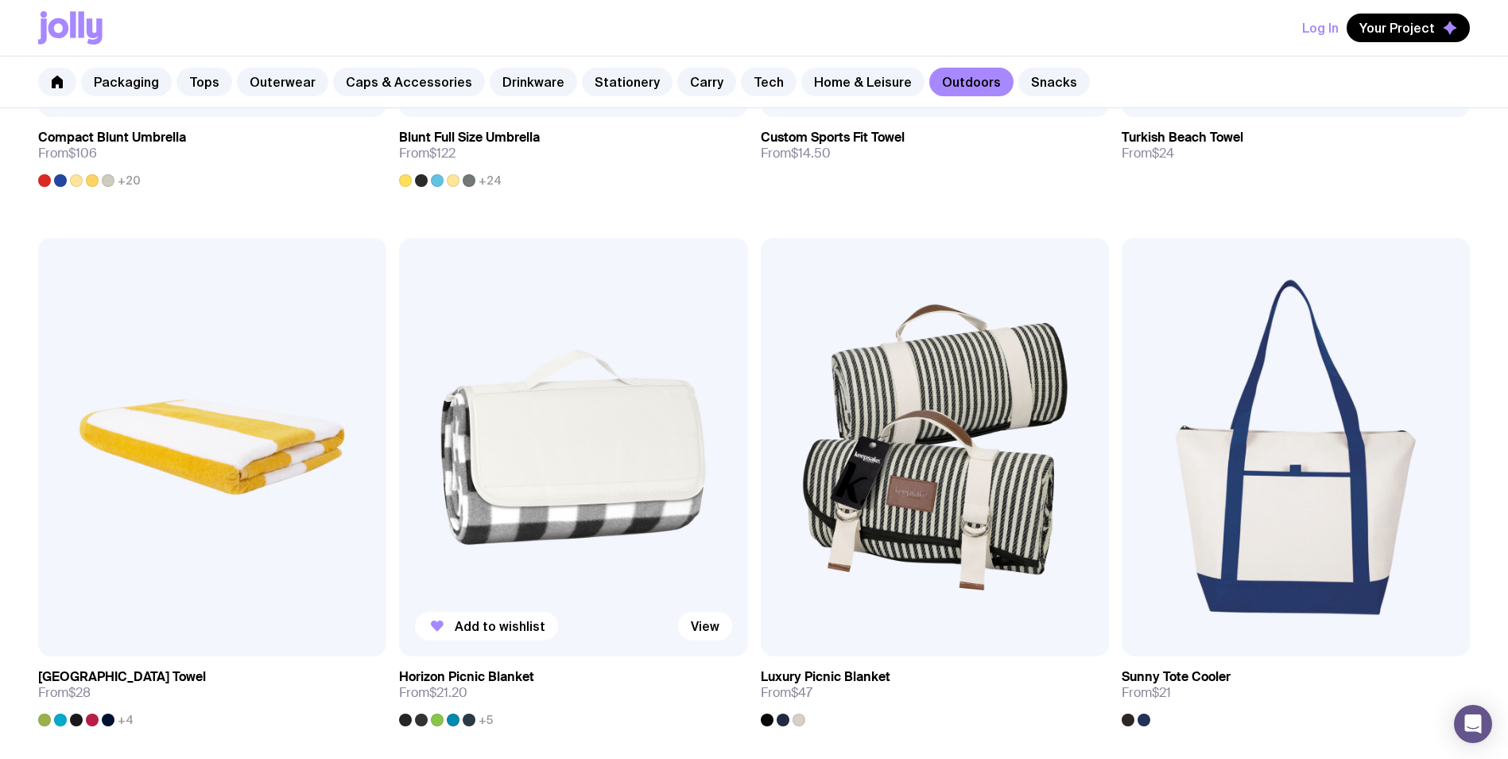
scroll to position [1272, 0]
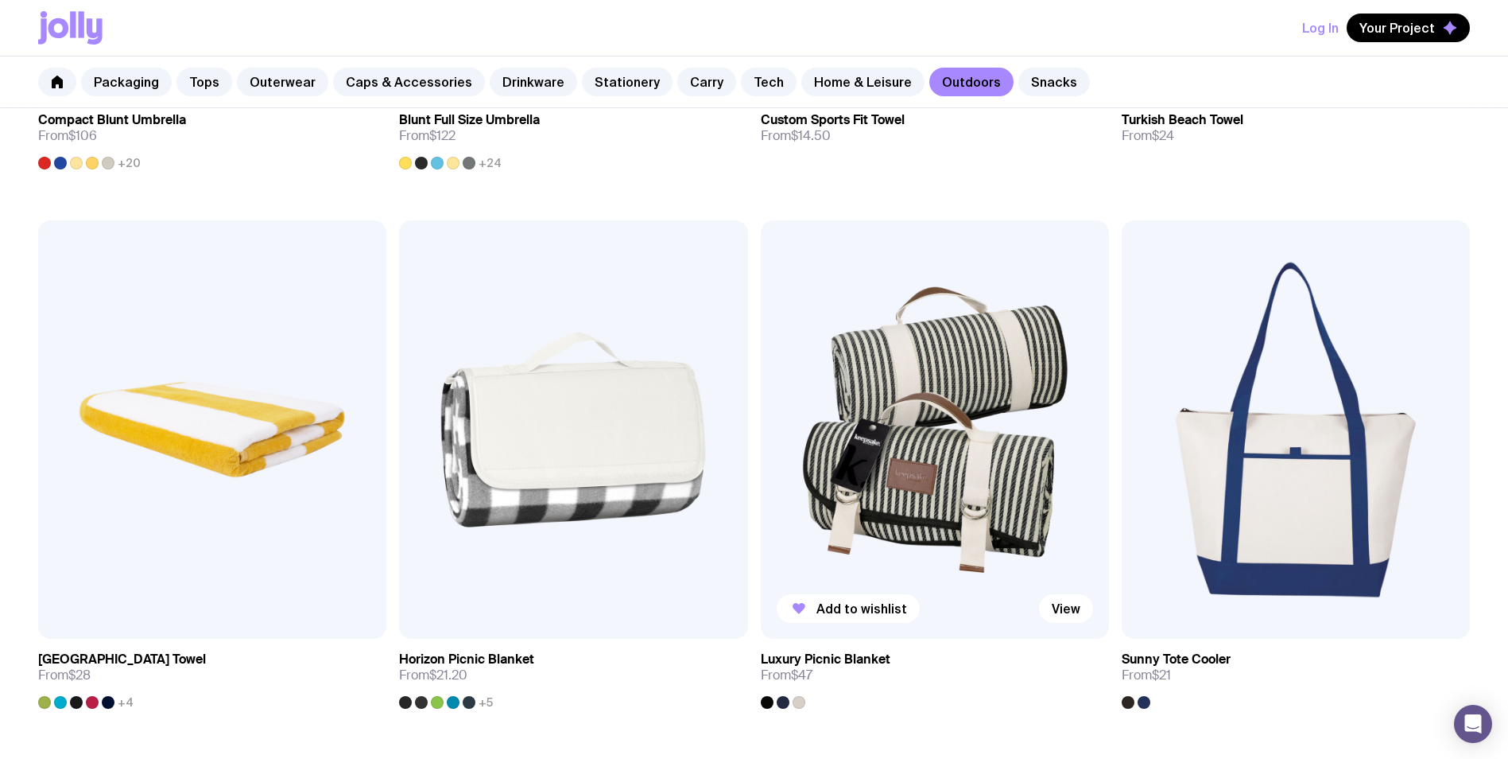
click at [912, 478] on img at bounding box center [935, 429] width 348 height 418
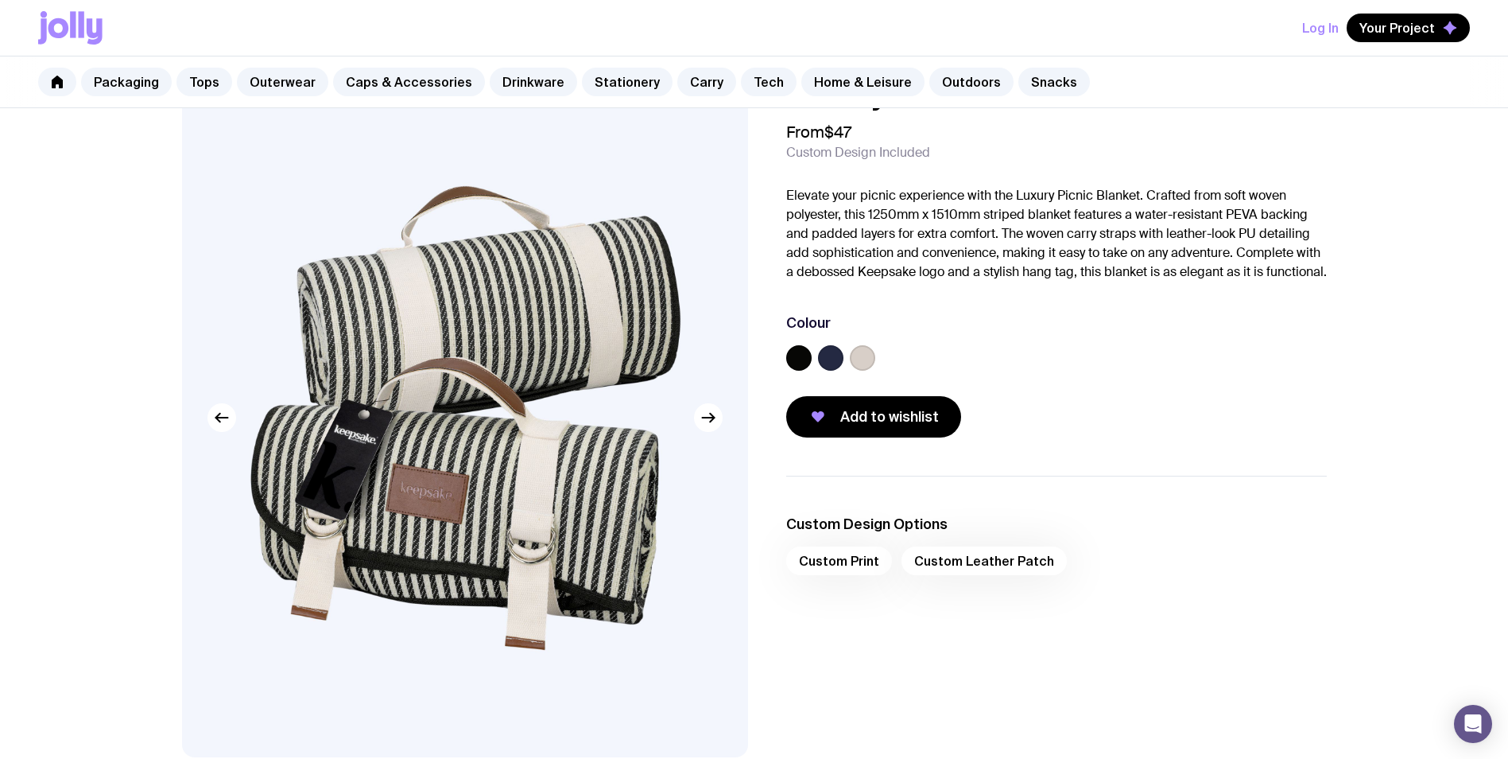
scroll to position [80, 0]
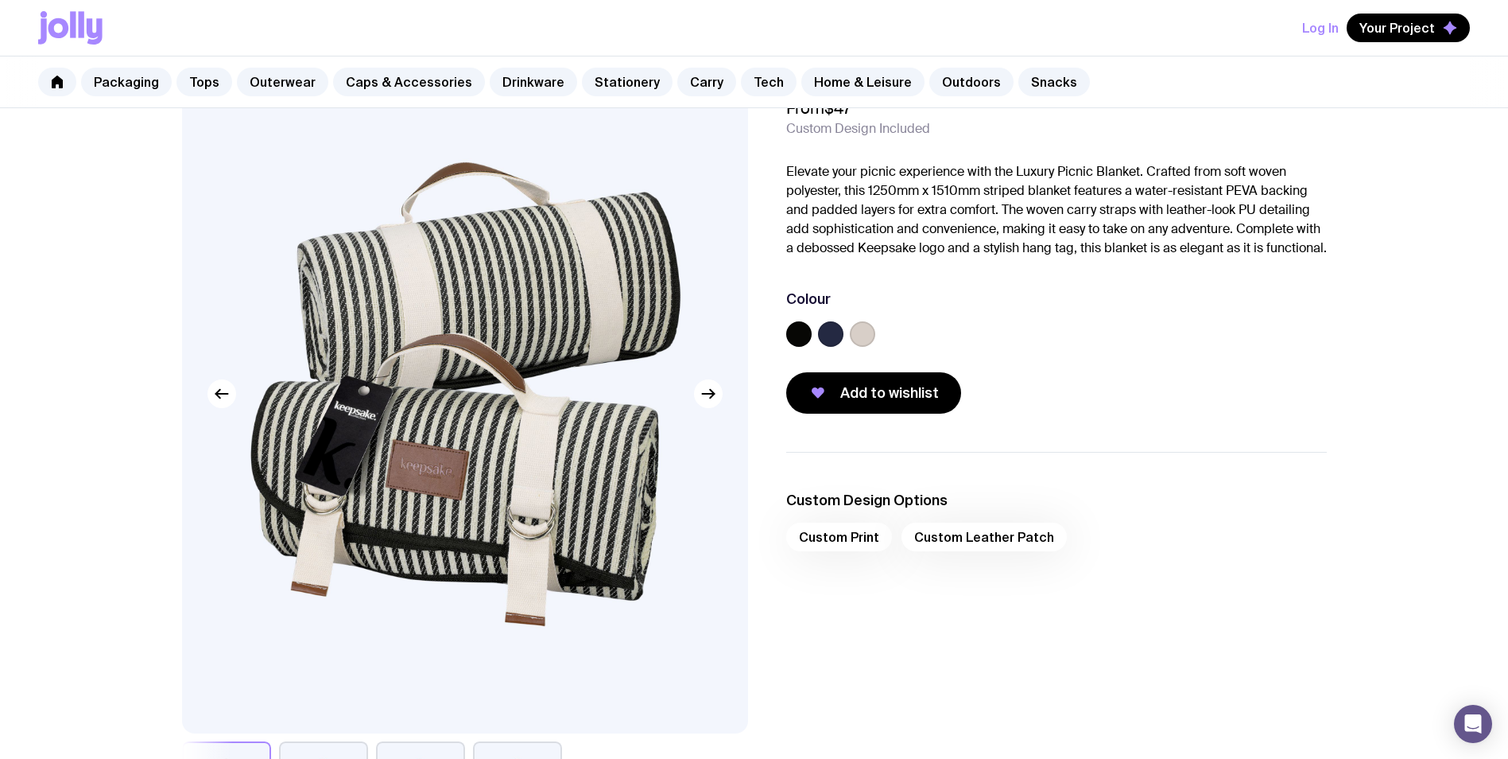
click at [821, 347] on label at bounding box center [830, 333] width 25 height 25
click at [0, 0] on input "radio" at bounding box center [0, 0] width 0 height 0
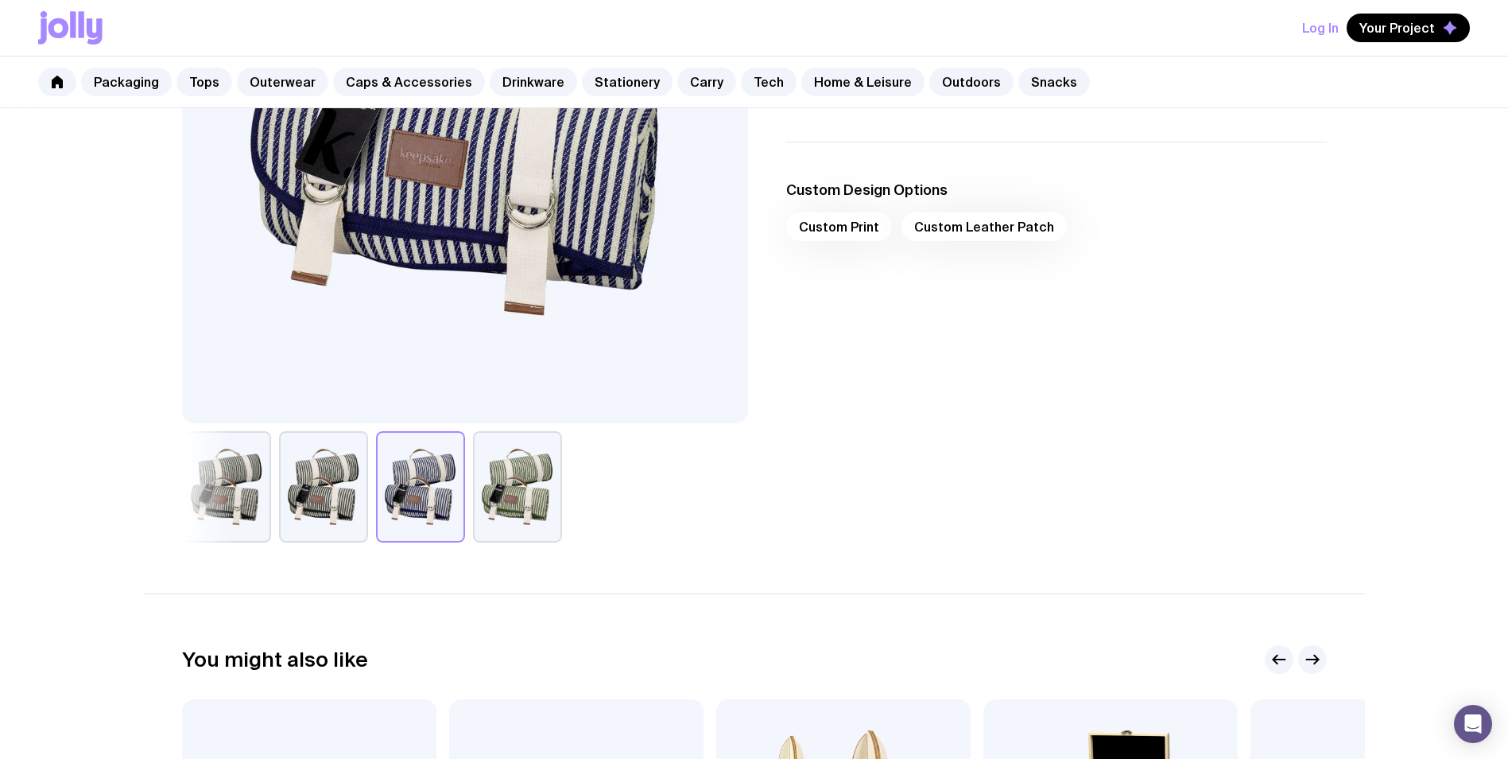
scroll to position [398, 0]
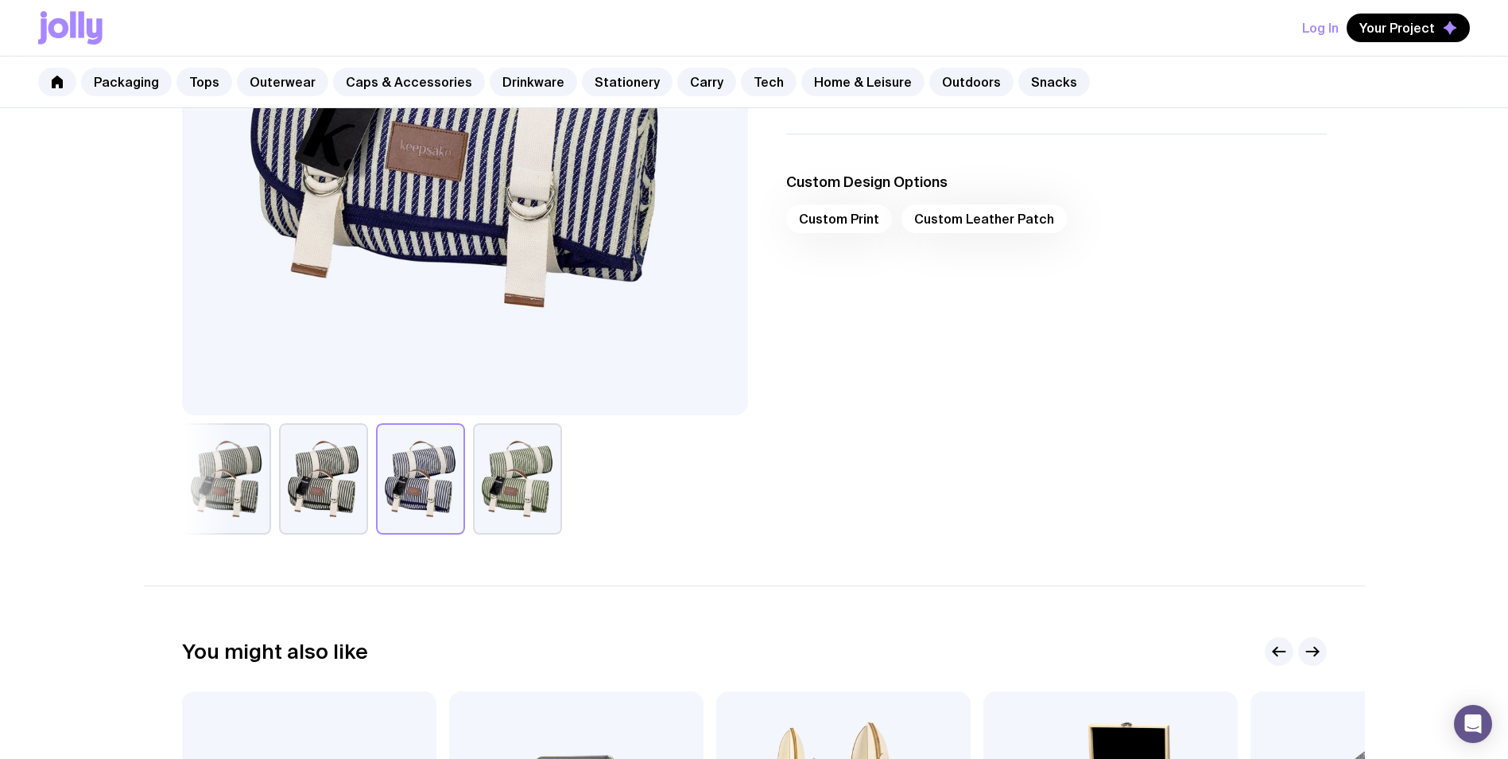
click at [535, 495] on button "button" at bounding box center [517, 478] width 89 height 111
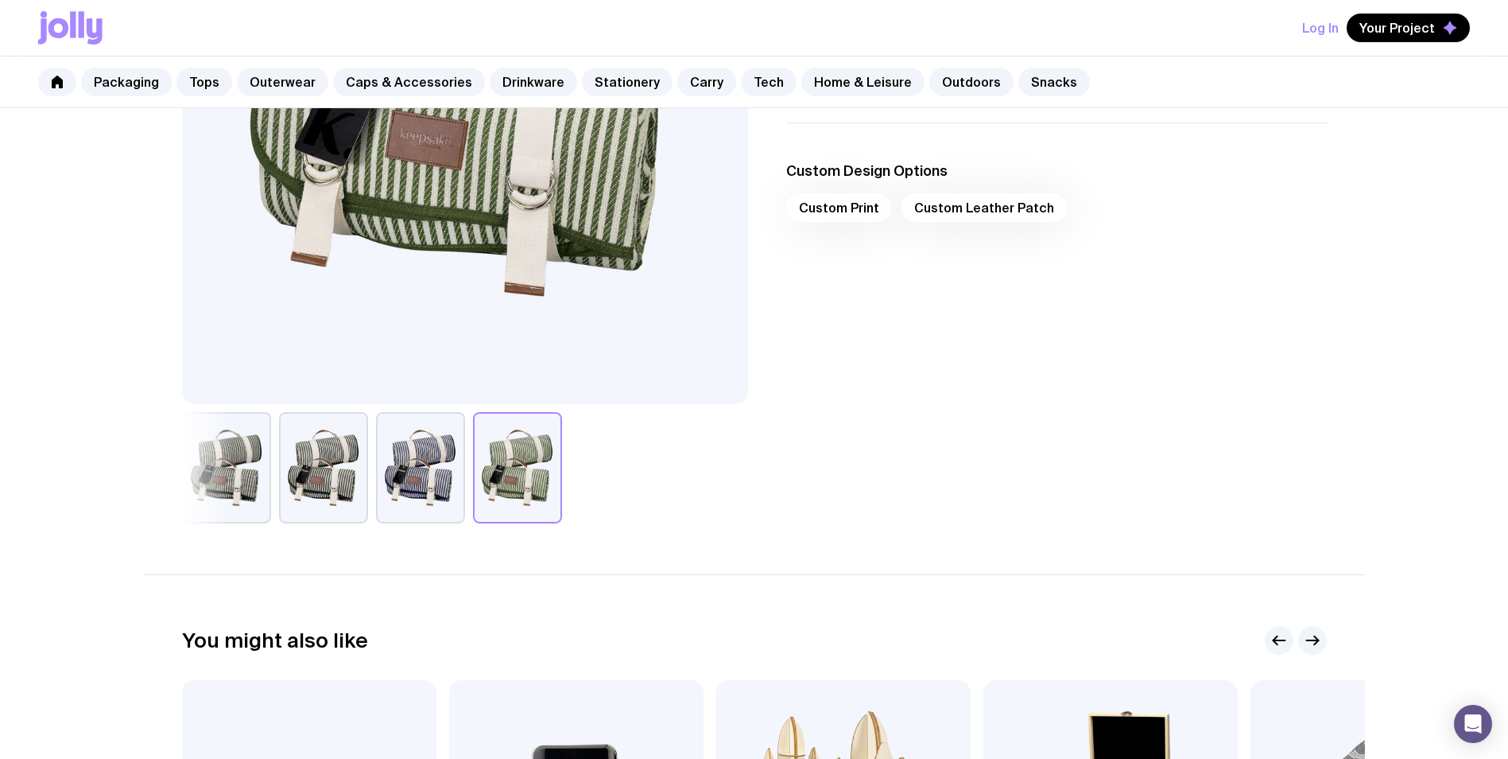
click at [425, 504] on button "button" at bounding box center [420, 467] width 89 height 111
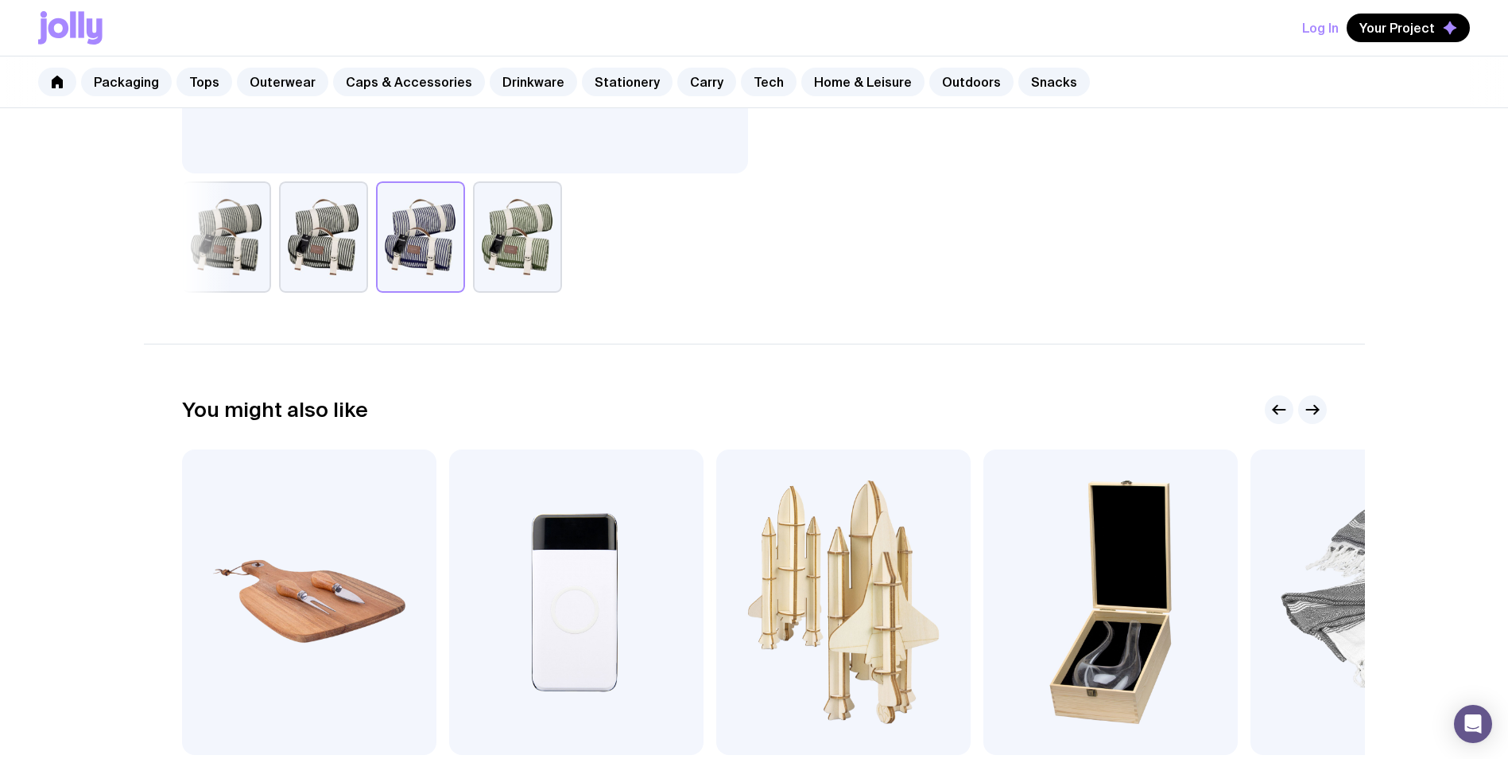
scroll to position [875, 0]
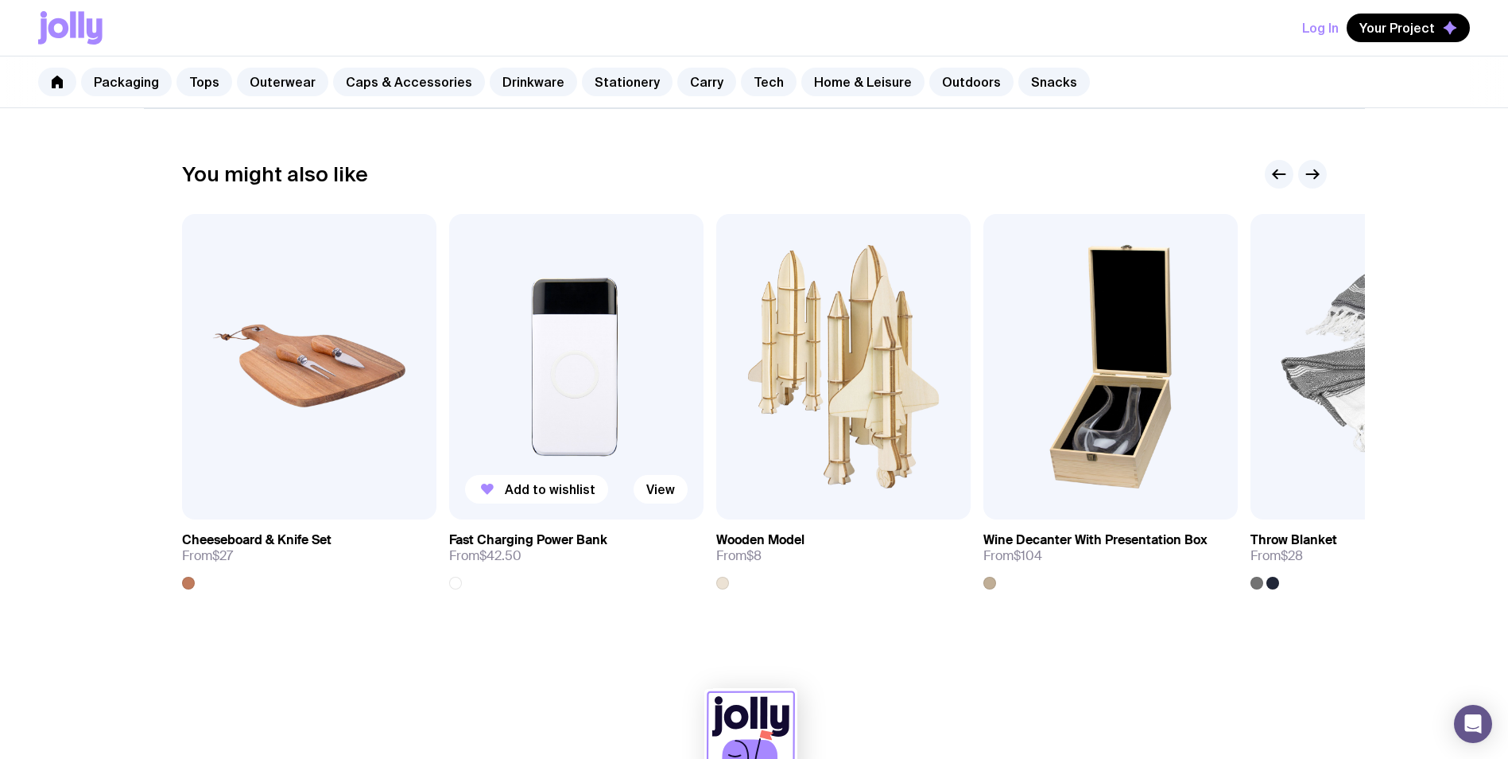
click at [626, 436] on img at bounding box center [576, 366] width 254 height 305
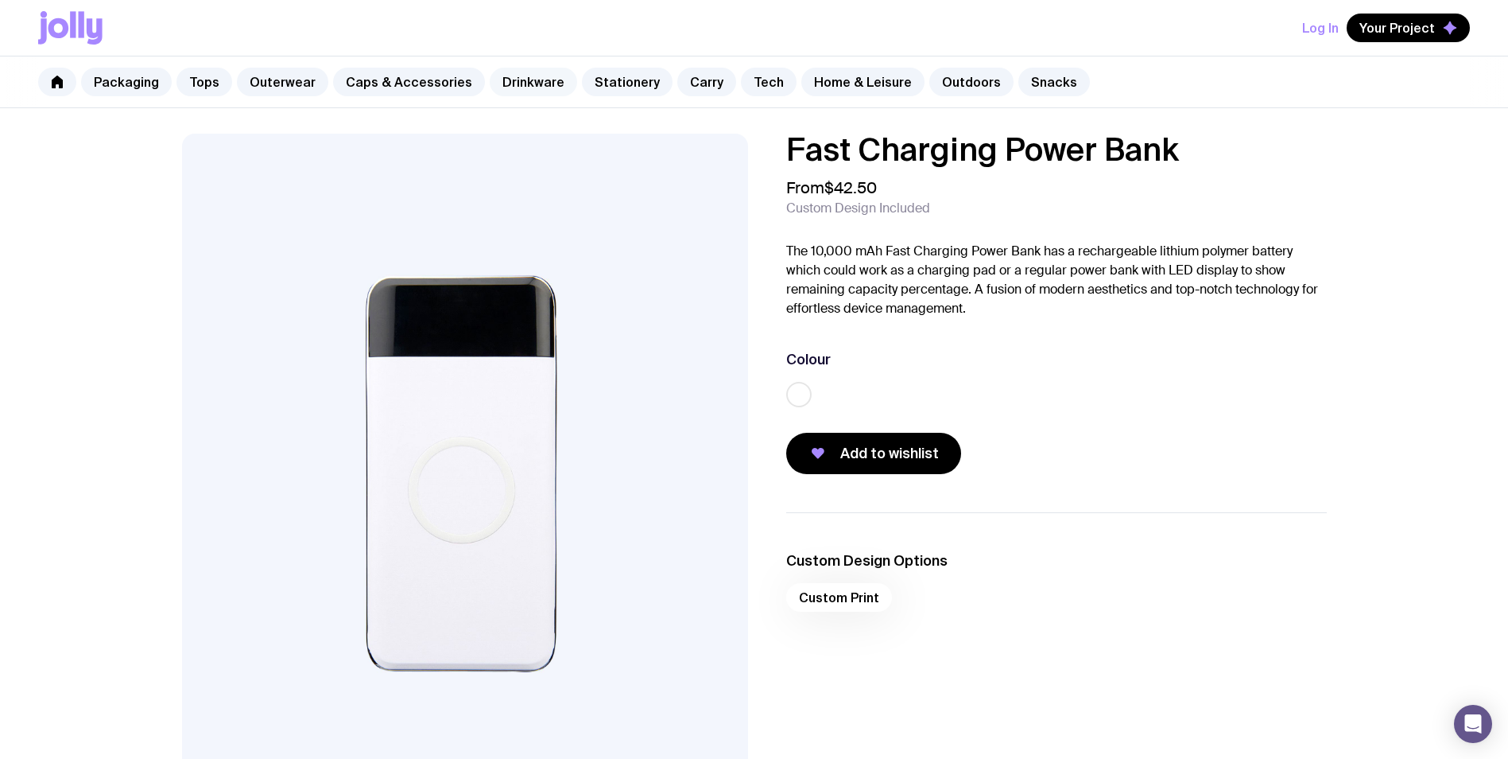
click at [504, 87] on link "Drinkware" at bounding box center [533, 82] width 87 height 29
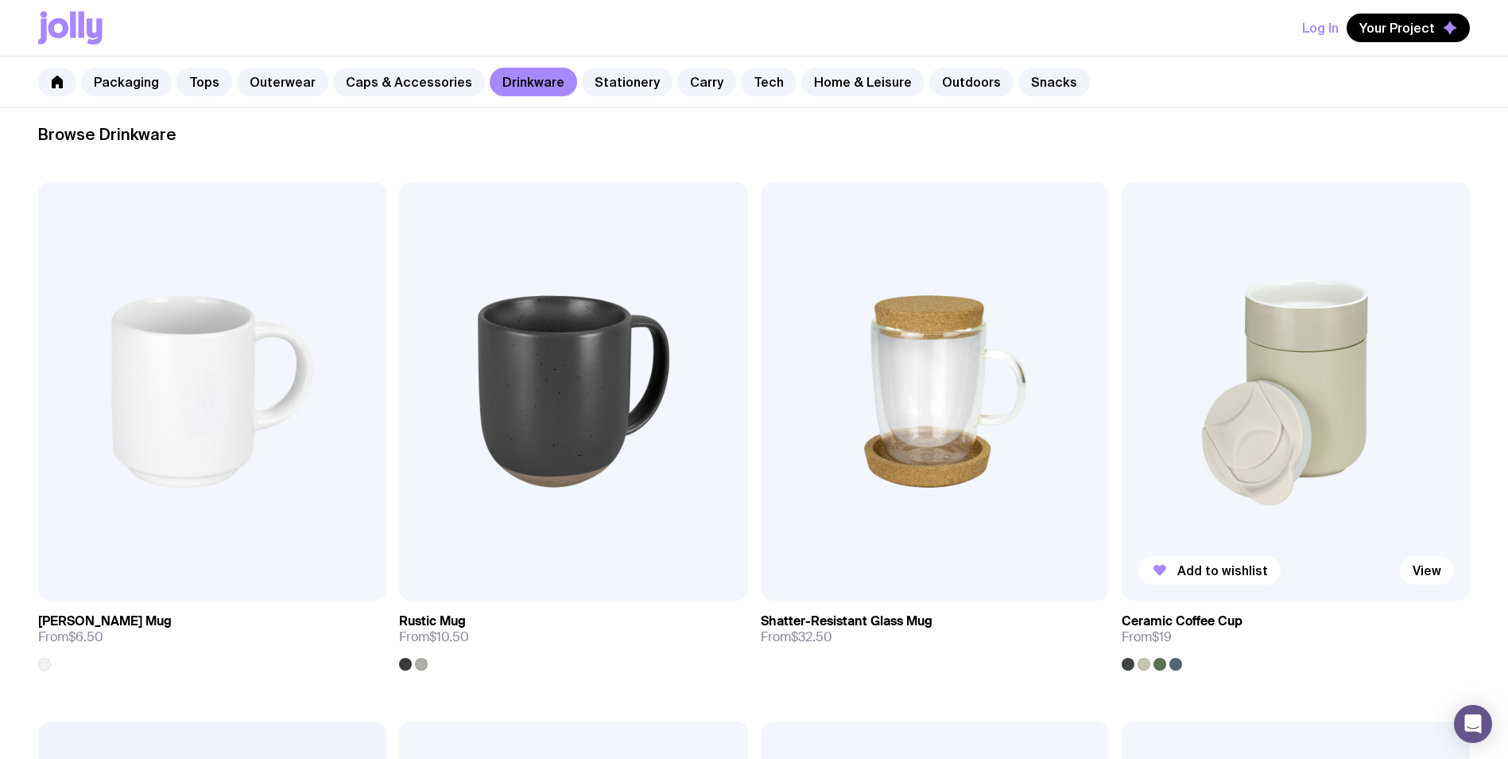
scroll to position [239, 0]
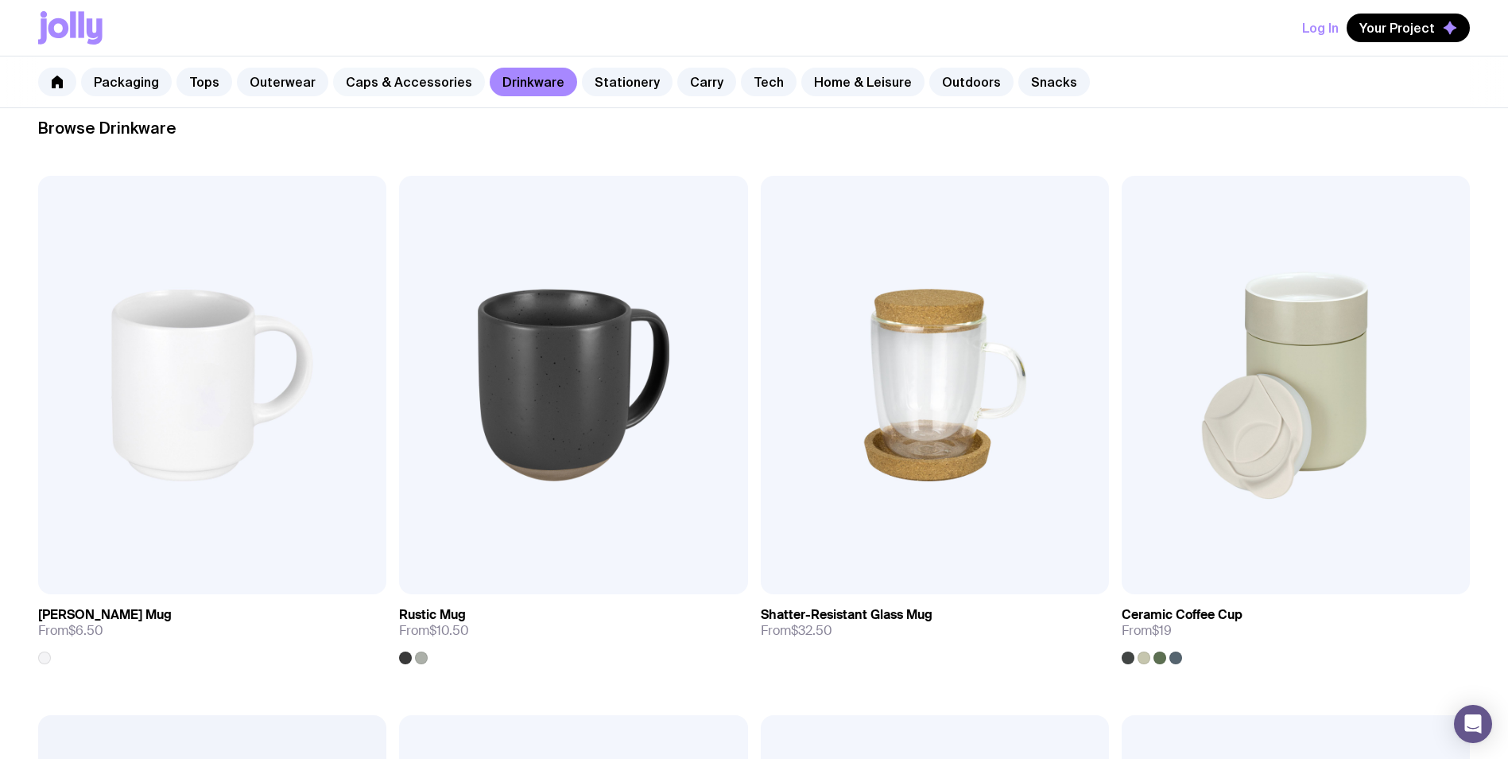
click at [385, 77] on link "Caps & Accessories" at bounding box center [409, 82] width 152 height 29
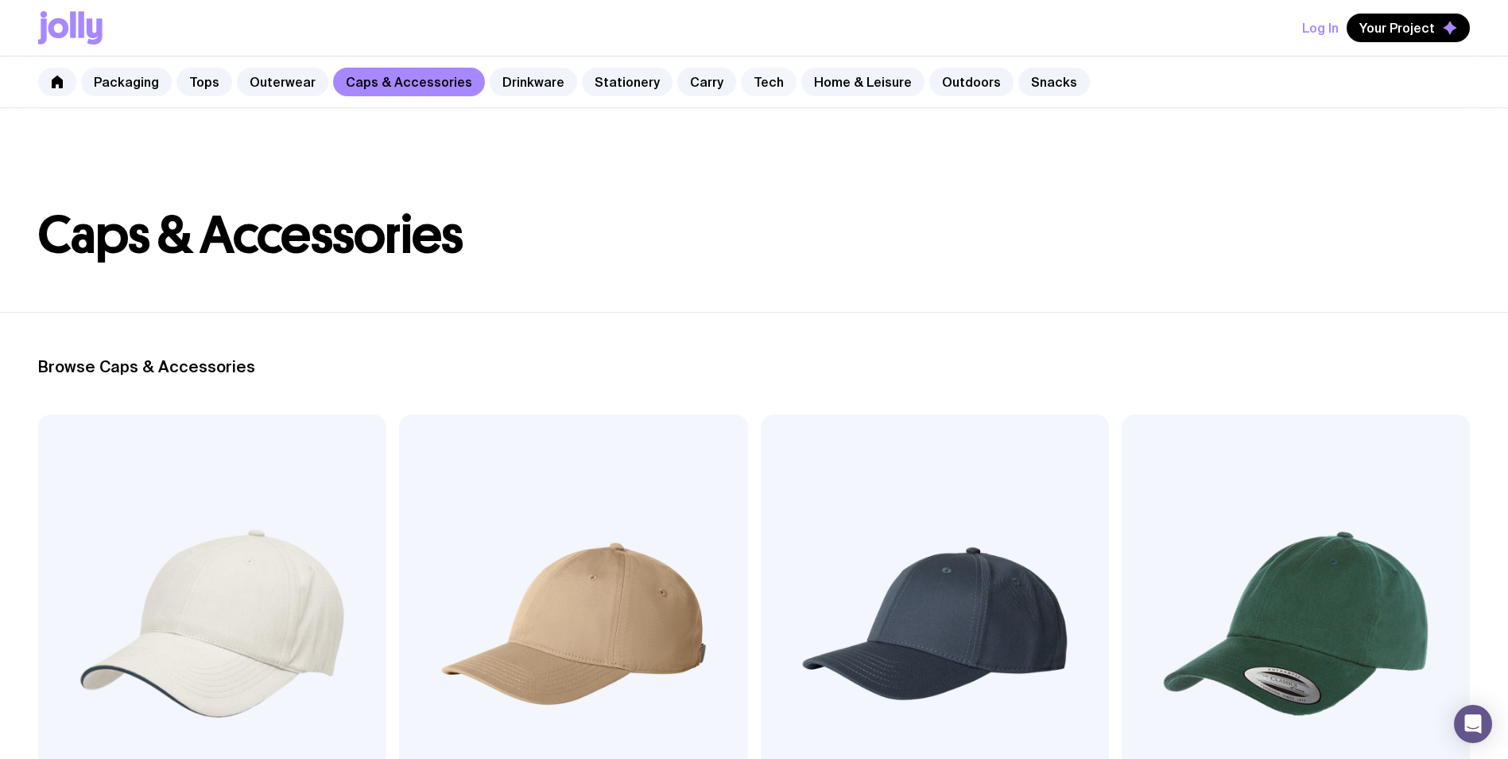
click at [743, 81] on link "Tech" at bounding box center [769, 82] width 56 height 29
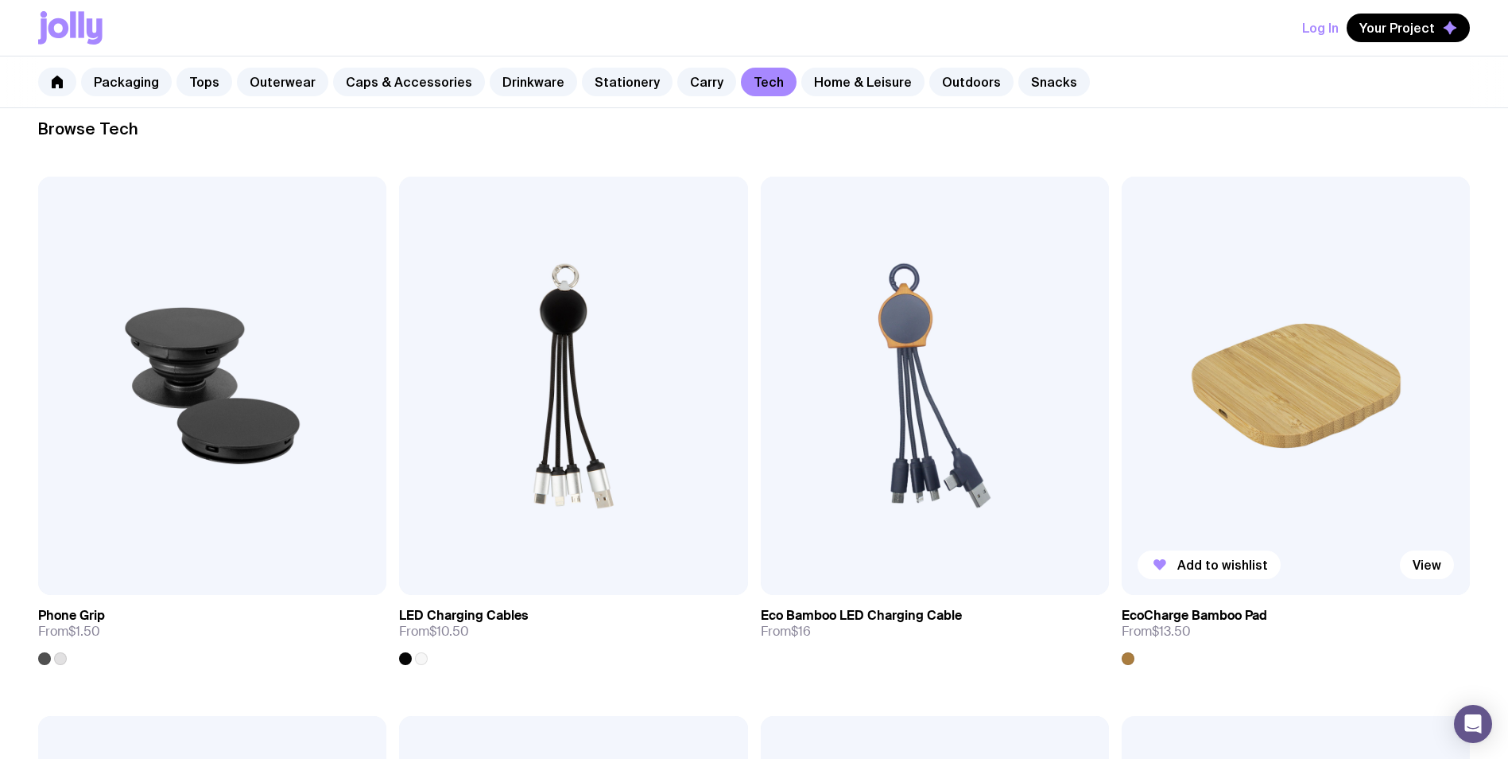
scroll to position [239, 0]
click at [903, 308] on img at bounding box center [935, 385] width 348 height 418
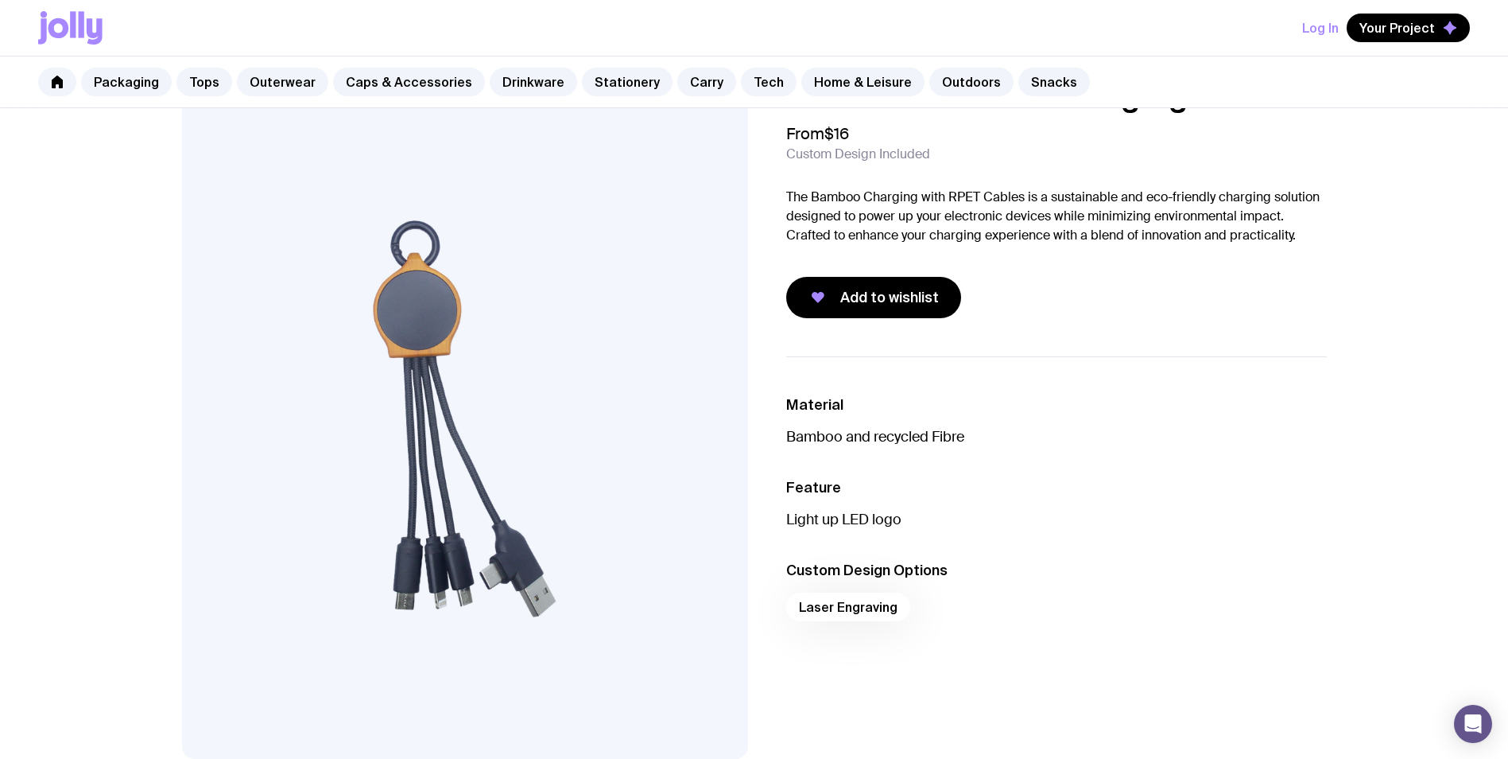
scroll to position [80, 0]
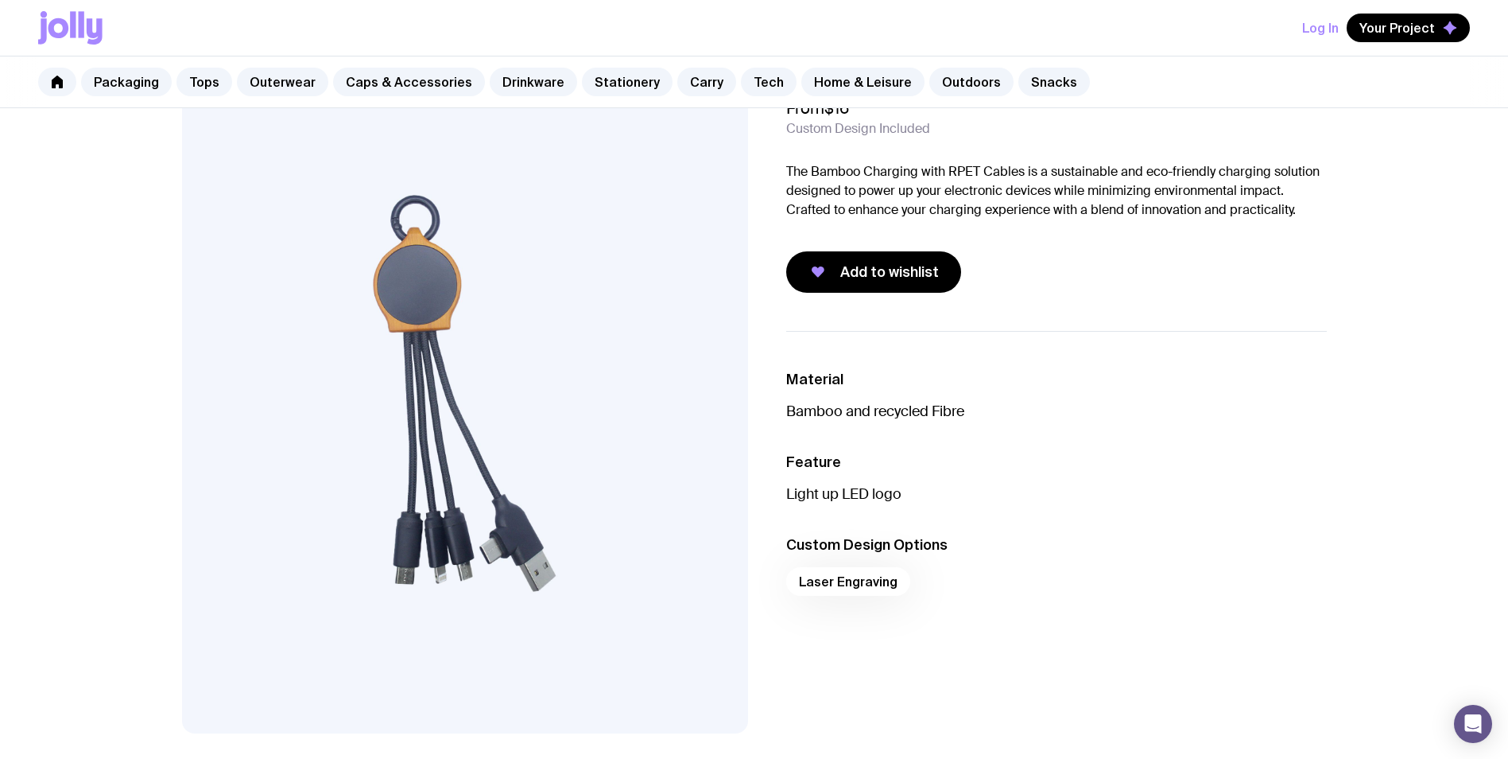
click at [125, 352] on div "Eco Bamboo LED Charging Cable From $16 Custom Design Included The Bamboo Chargi…" at bounding box center [754, 685] width 1508 height 1313
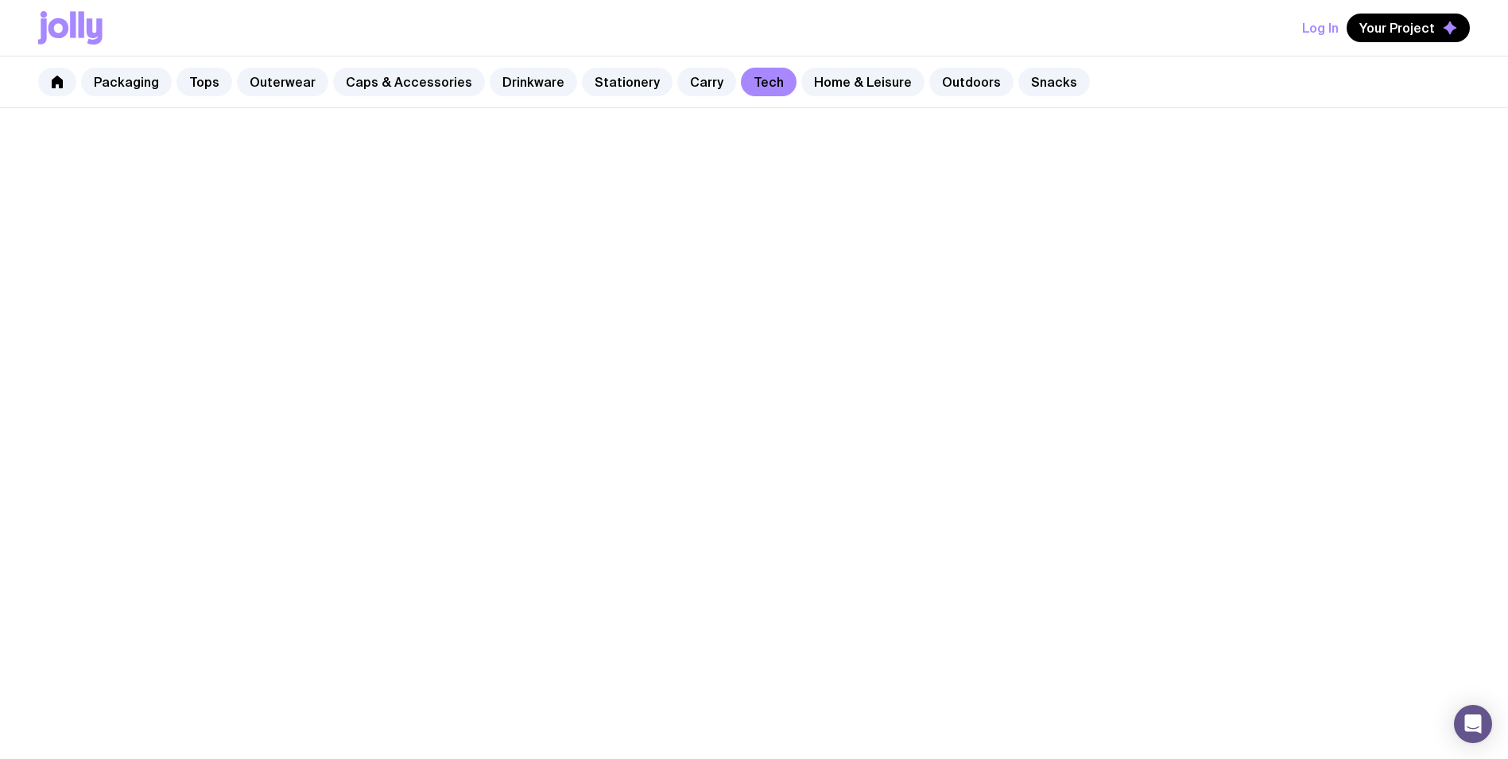
scroll to position [239, 0]
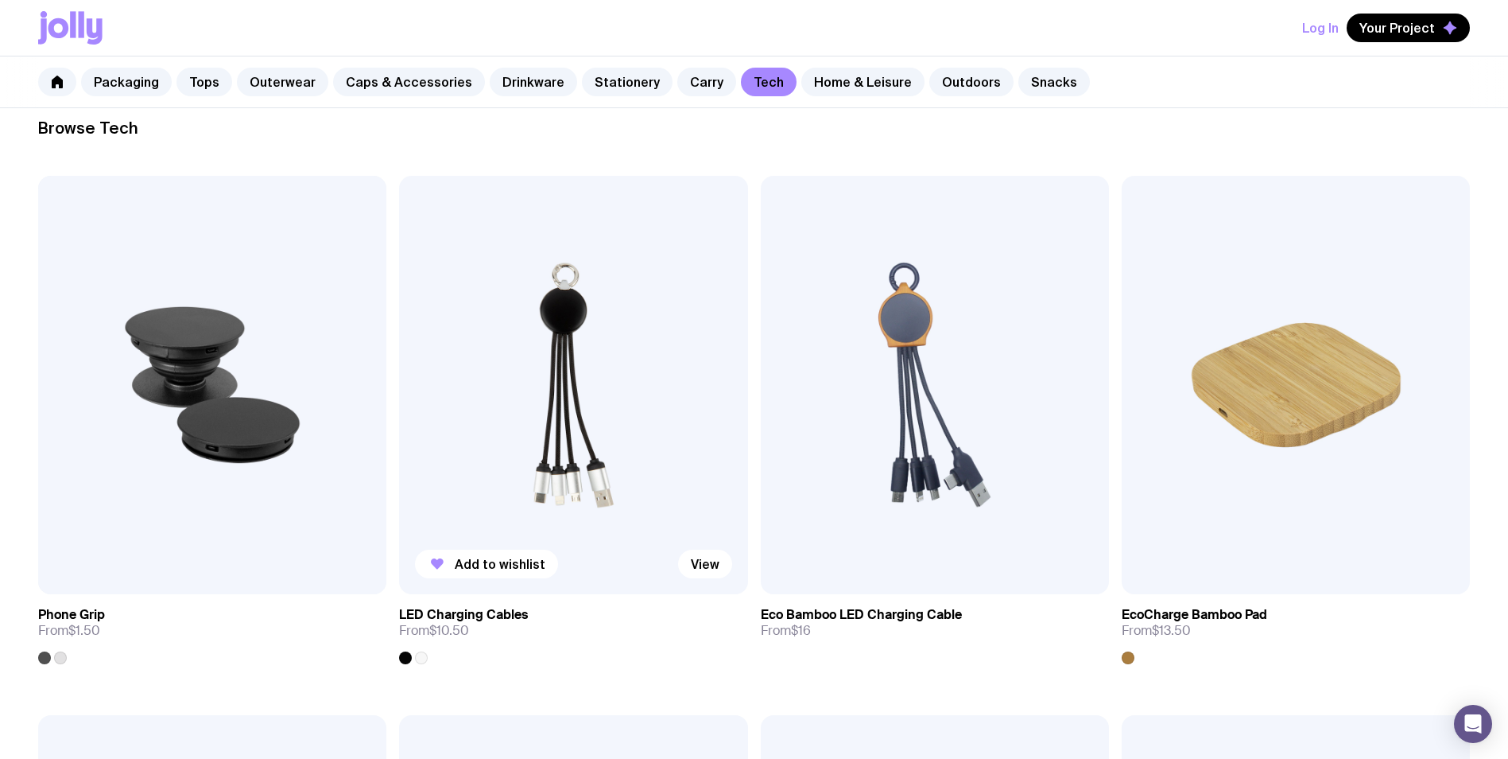
click at [554, 413] on img at bounding box center [573, 385] width 348 height 418
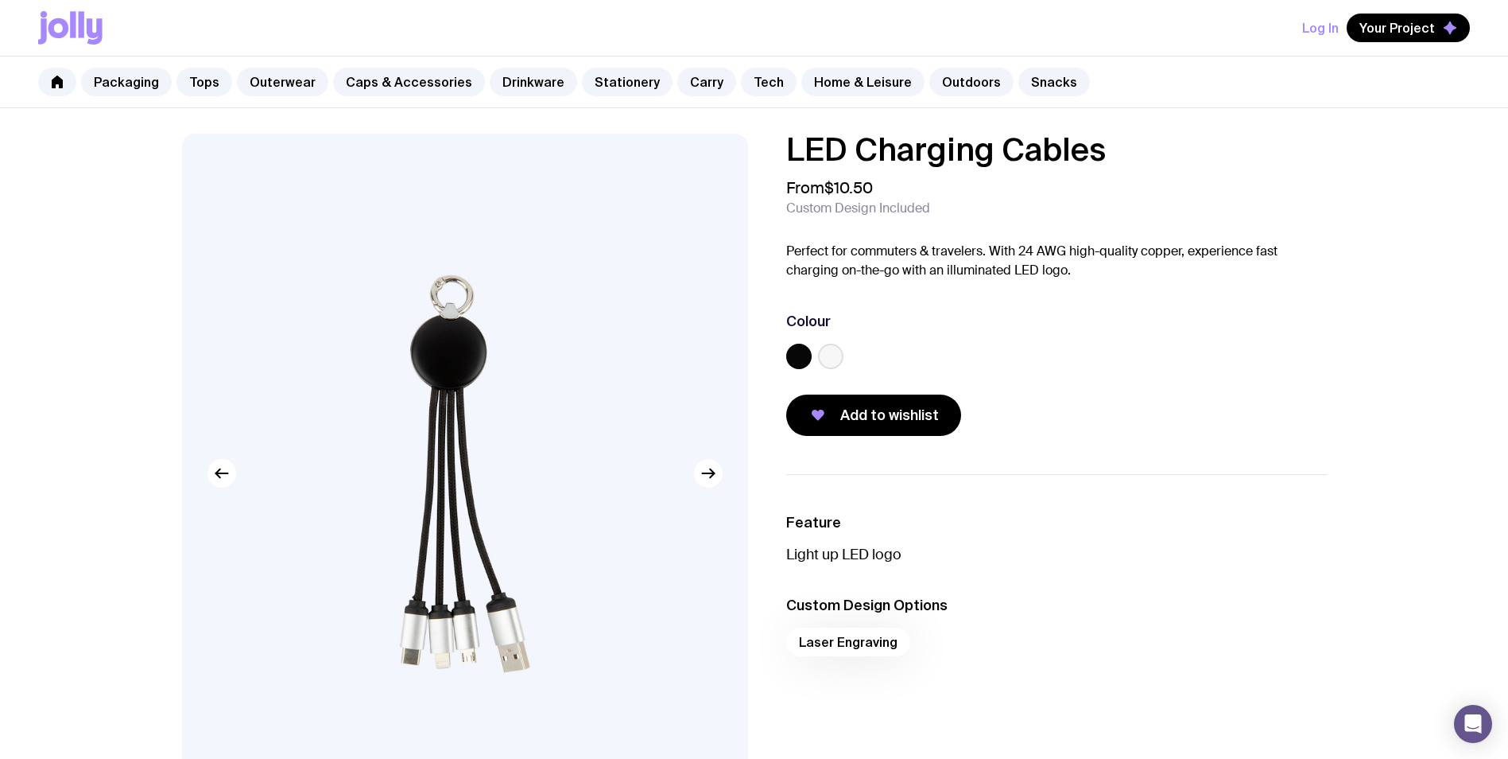
click at [836, 365] on label at bounding box center [830, 355] width 25 height 25
click at [0, 0] on input "radio" at bounding box center [0, 0] width 0 height 0
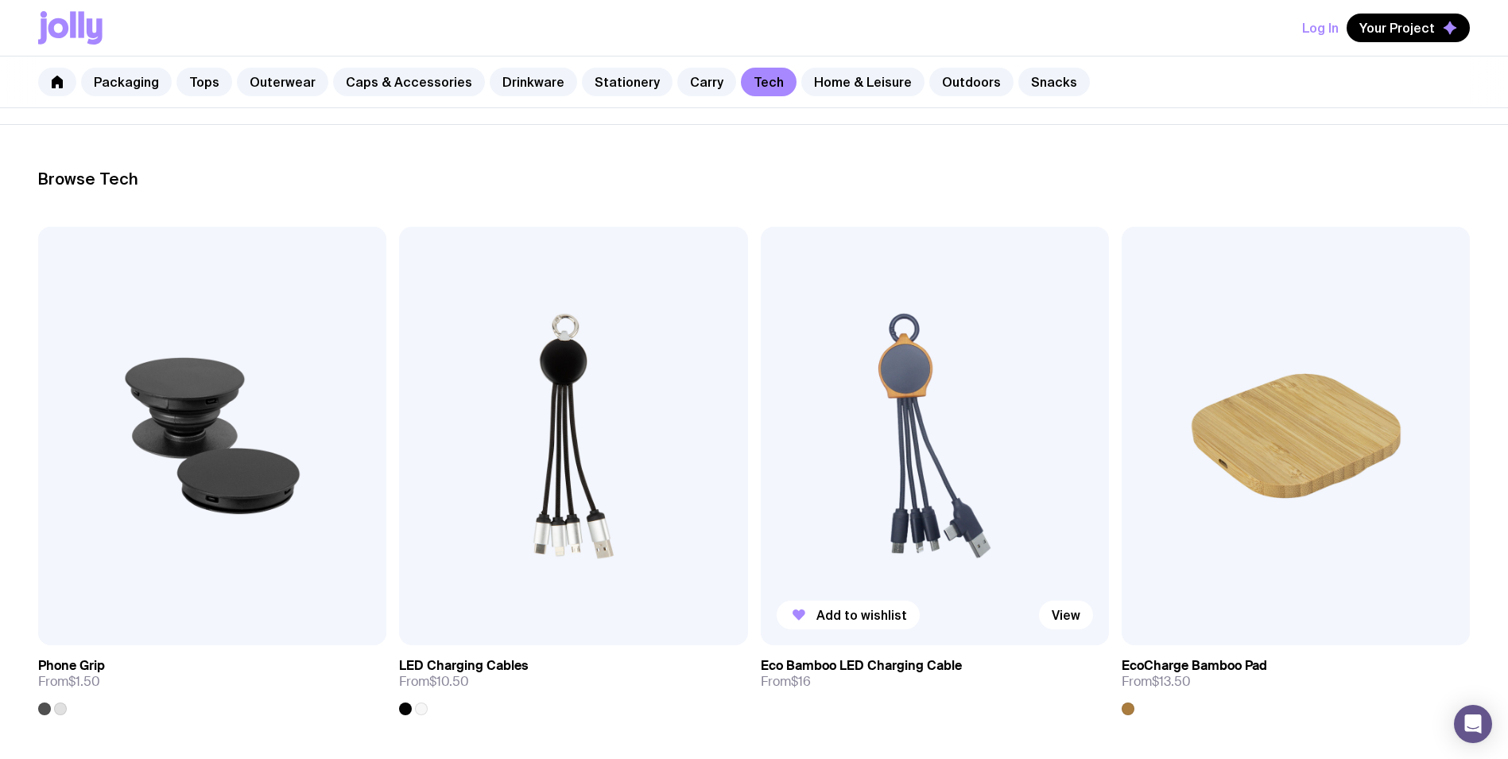
scroll to position [318, 0]
